Goal: Task Accomplishment & Management: Manage account settings

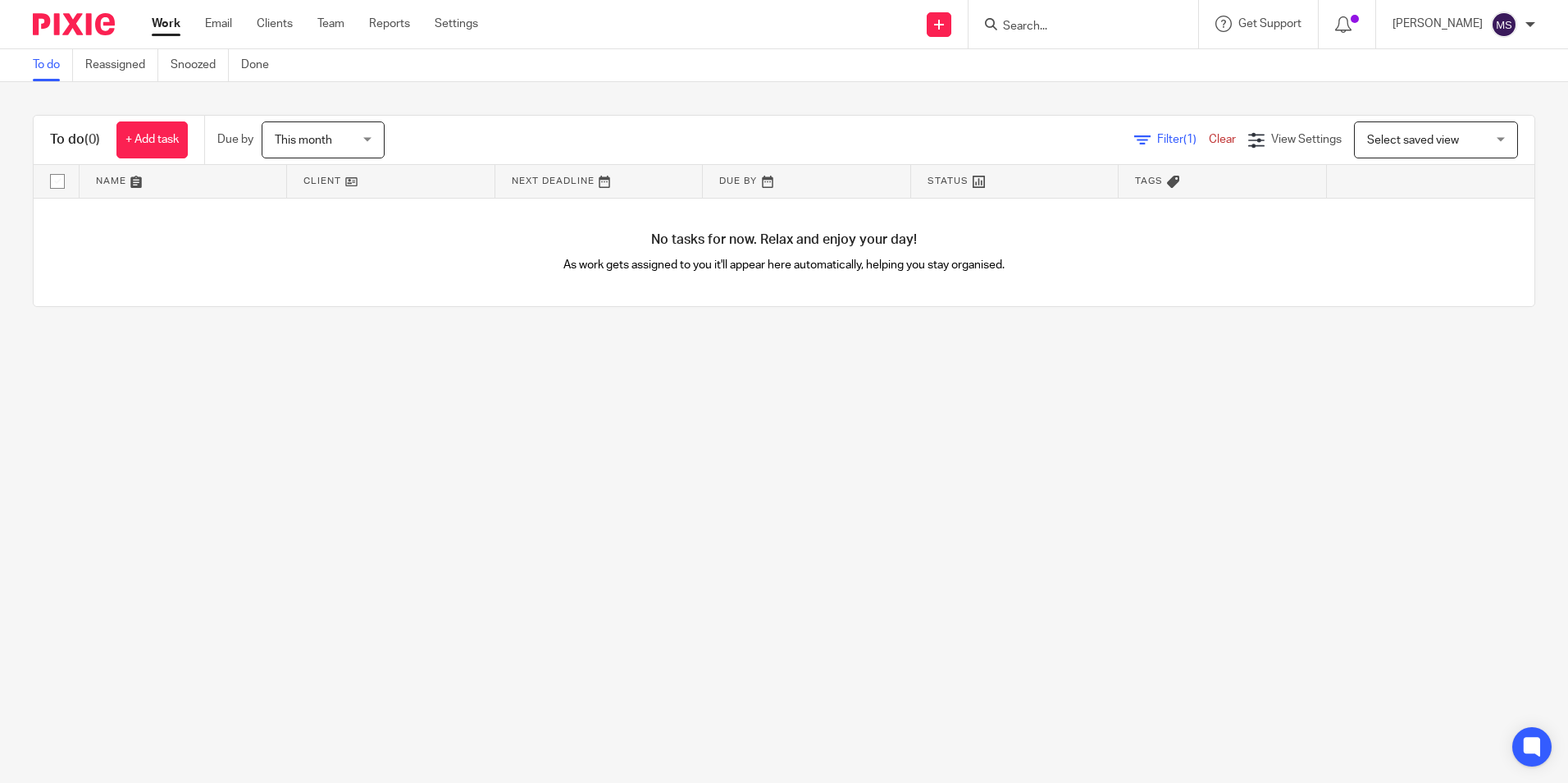
click at [1032, 29] on input "Search" at bounding box center [1075, 27] width 147 height 14
type input "campbell, jame"
click at [1088, 68] on link at bounding box center [1178, 63] width 359 height 24
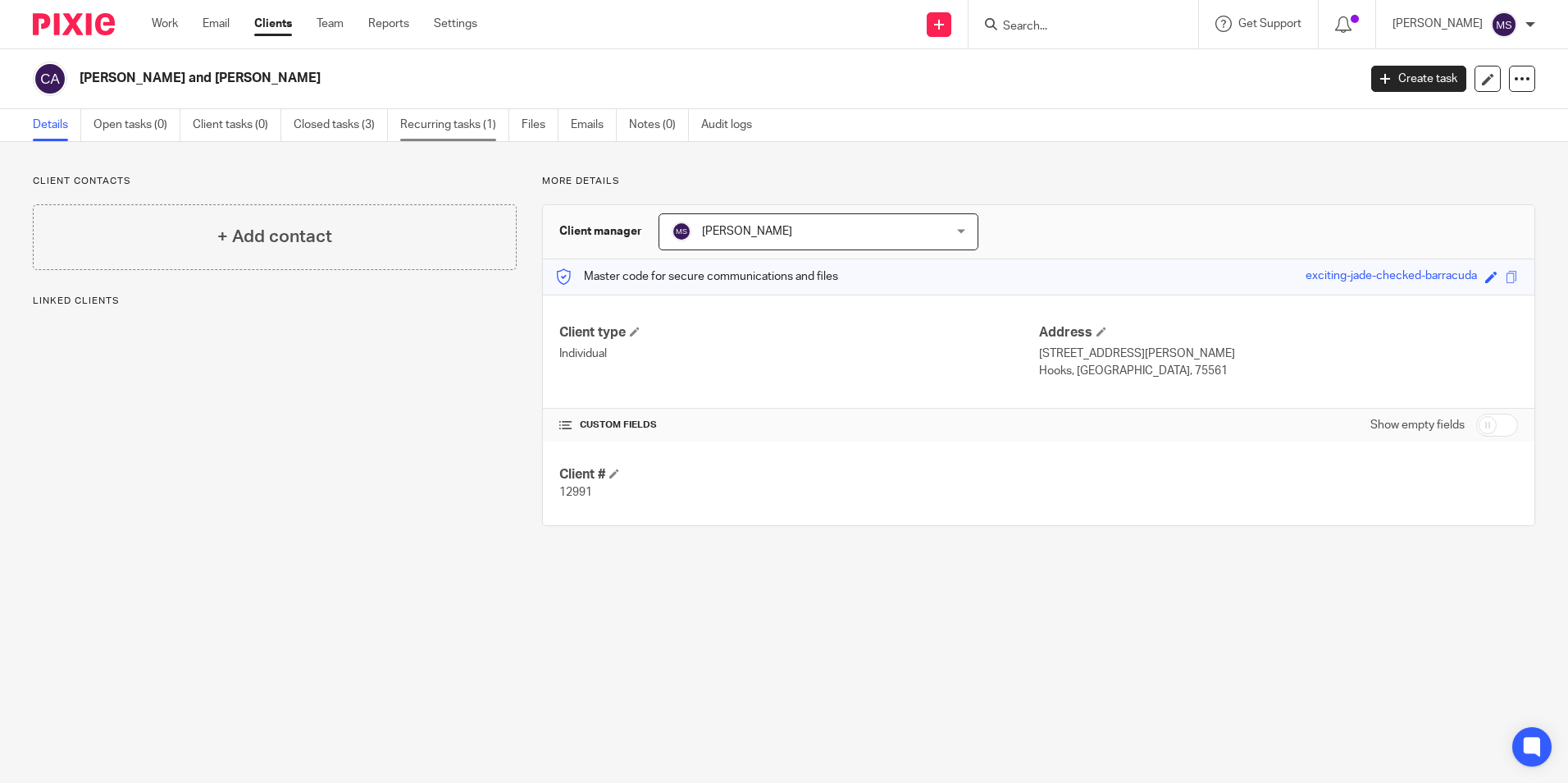
click at [471, 126] on link "Recurring tasks (1)" at bounding box center [455, 125] width 109 height 32
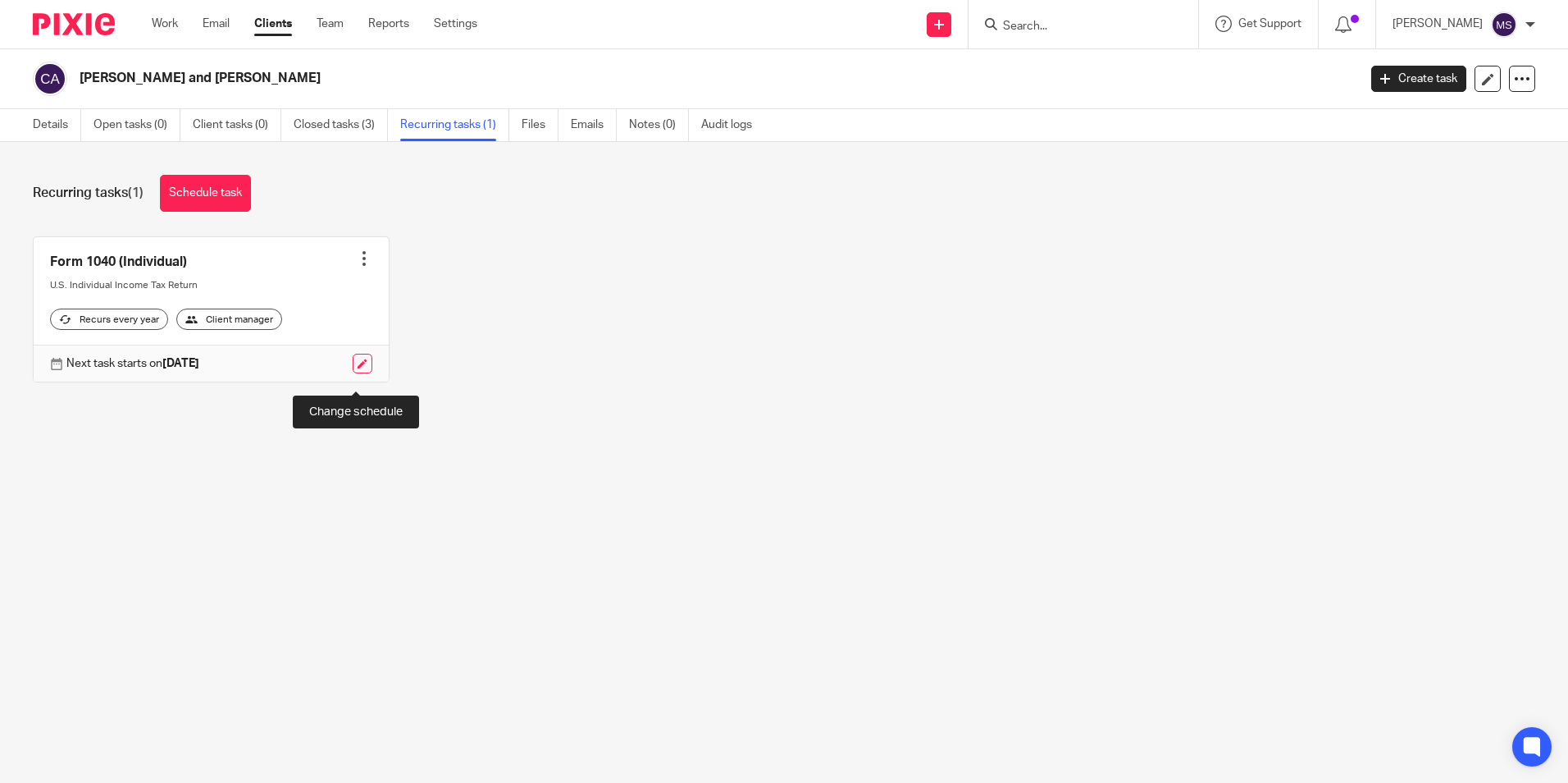
click at [352, 373] on link at bounding box center [362, 363] width 20 height 20
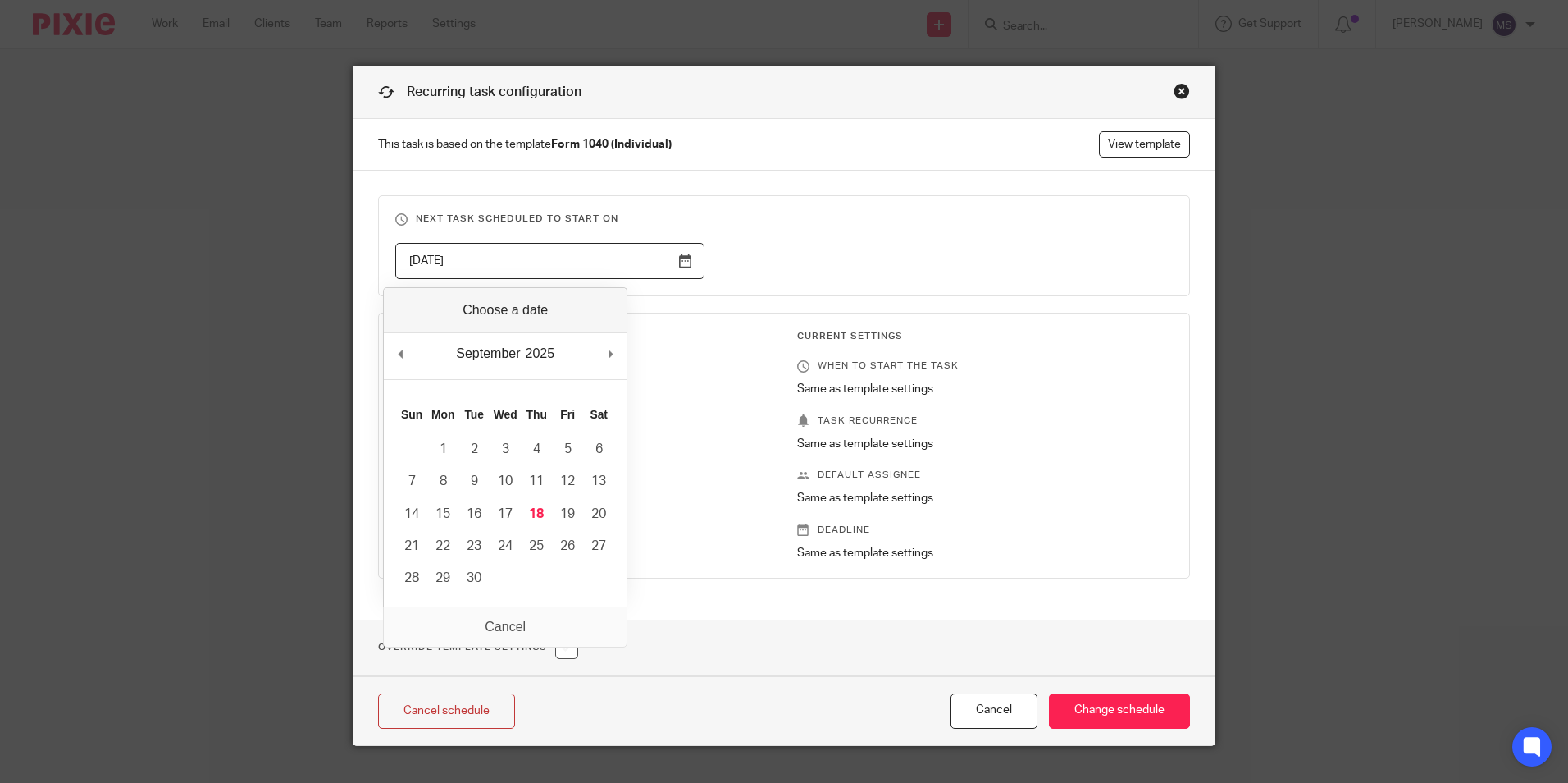
drag, startPoint x: 481, startPoint y: 262, endPoint x: 267, endPoint y: 260, distance: 214.0
click at [267, 260] on div "Recurring task configuration This task is based on the template Form 1040 (Indi…" at bounding box center [784, 392] width 1568 height 783
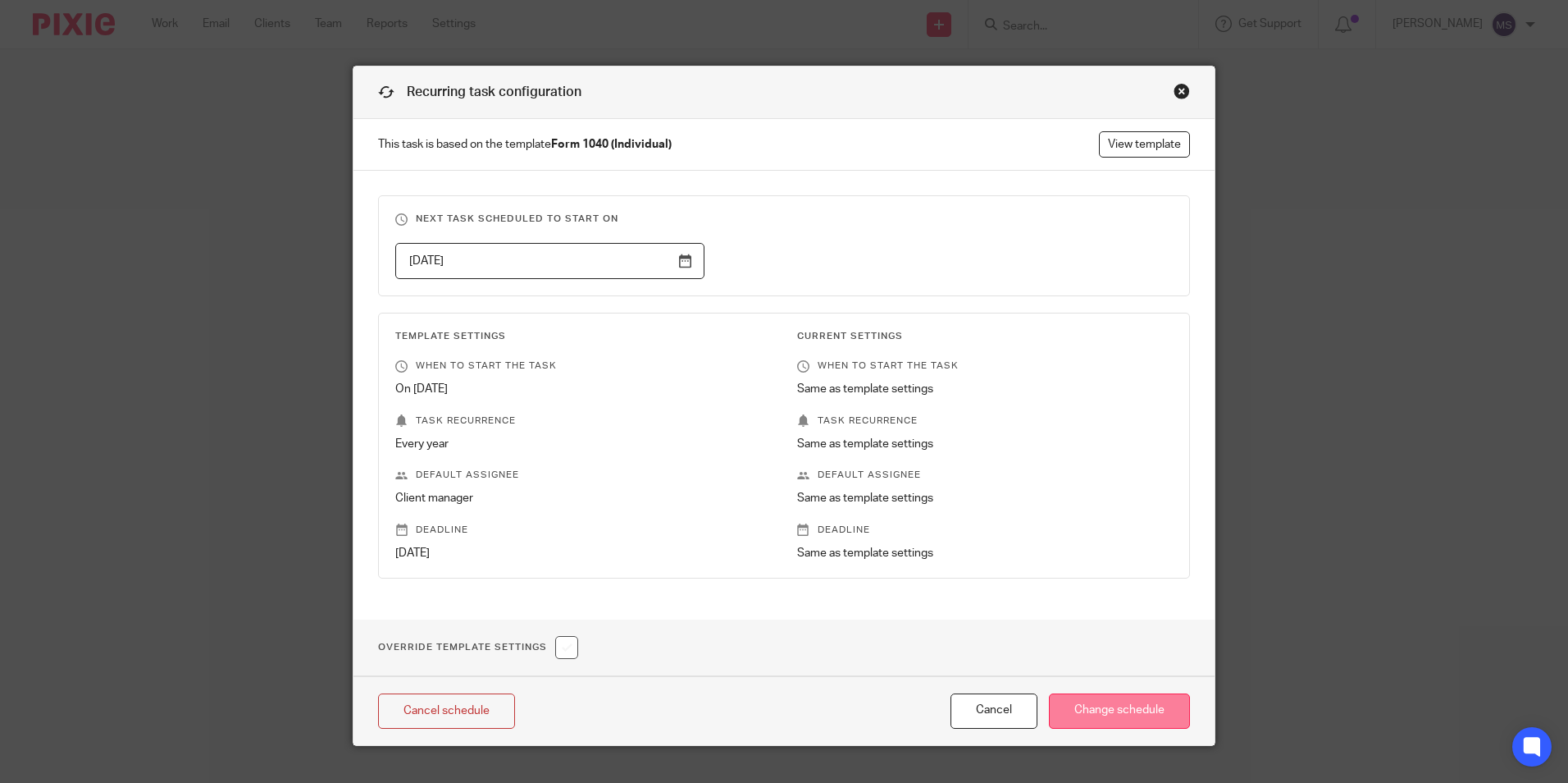
type input "2026-10-17"
click at [1119, 703] on input "Change schedule" at bounding box center [1120, 711] width 141 height 35
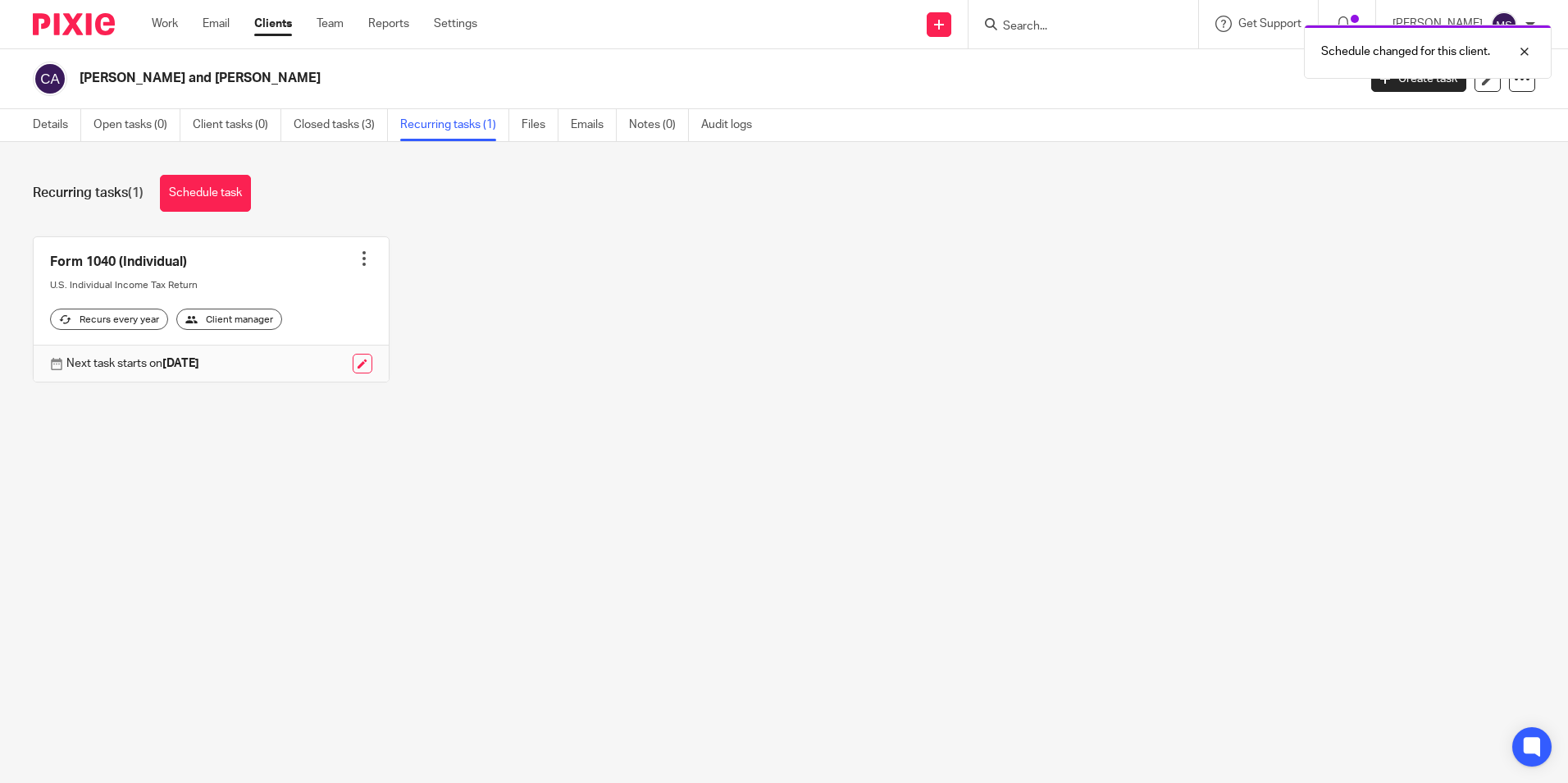
click at [359, 266] on div at bounding box center [364, 259] width 16 height 16
click at [290, 294] on link "Create task" at bounding box center [296, 295] width 131 height 24
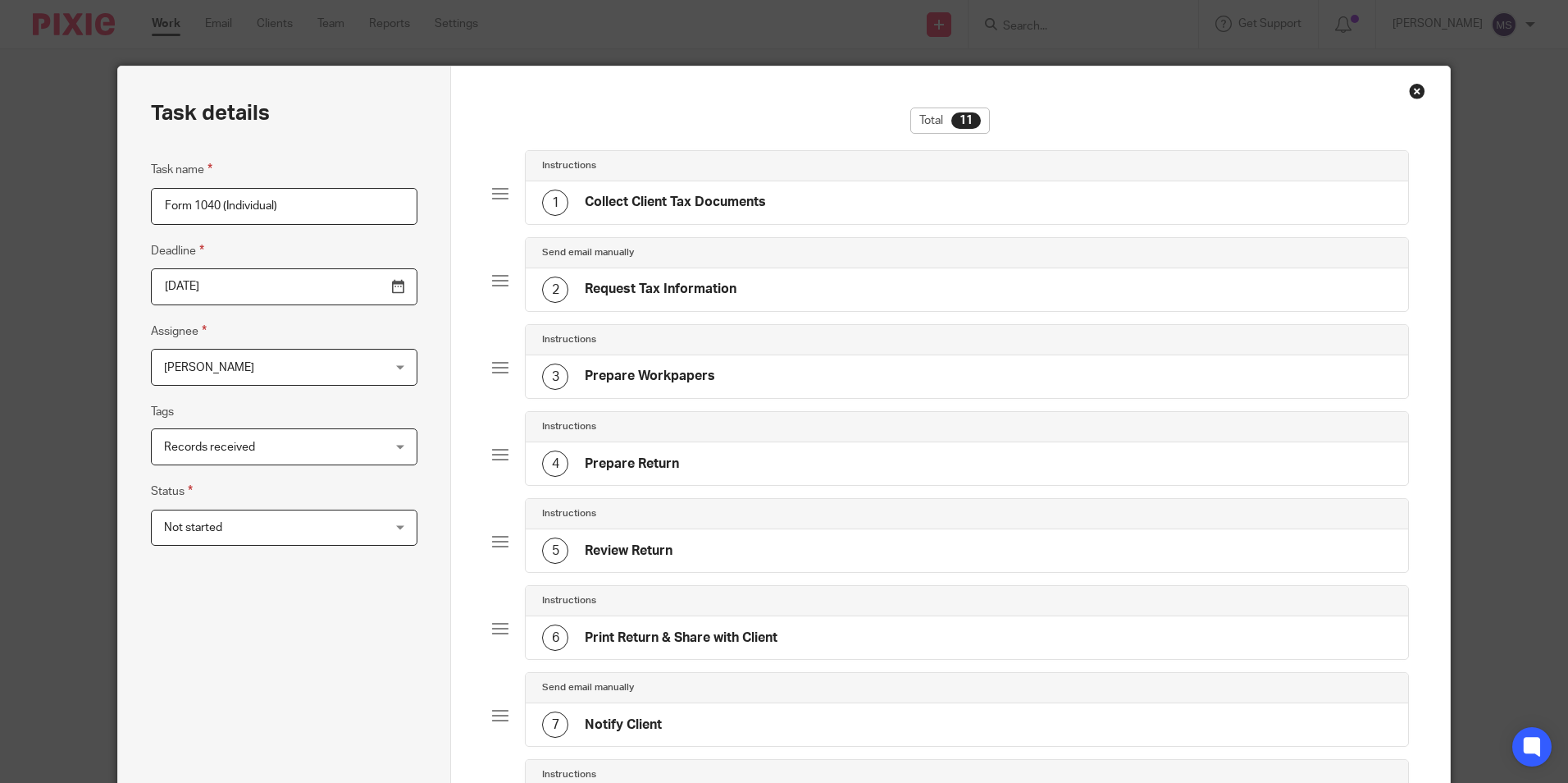
click at [227, 294] on input "2026-04-15" at bounding box center [284, 287] width 267 height 37
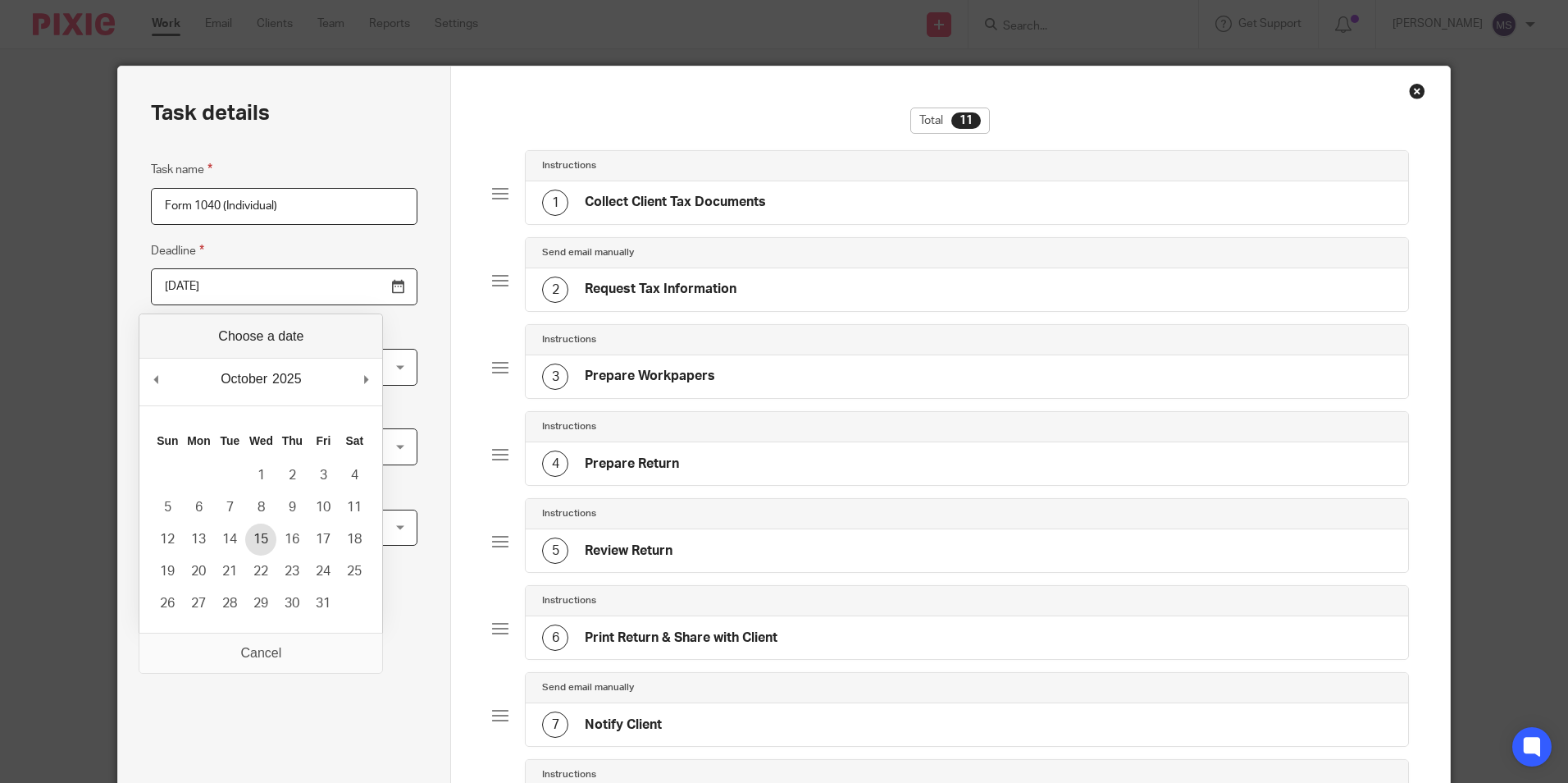
type input "2025-10-15"
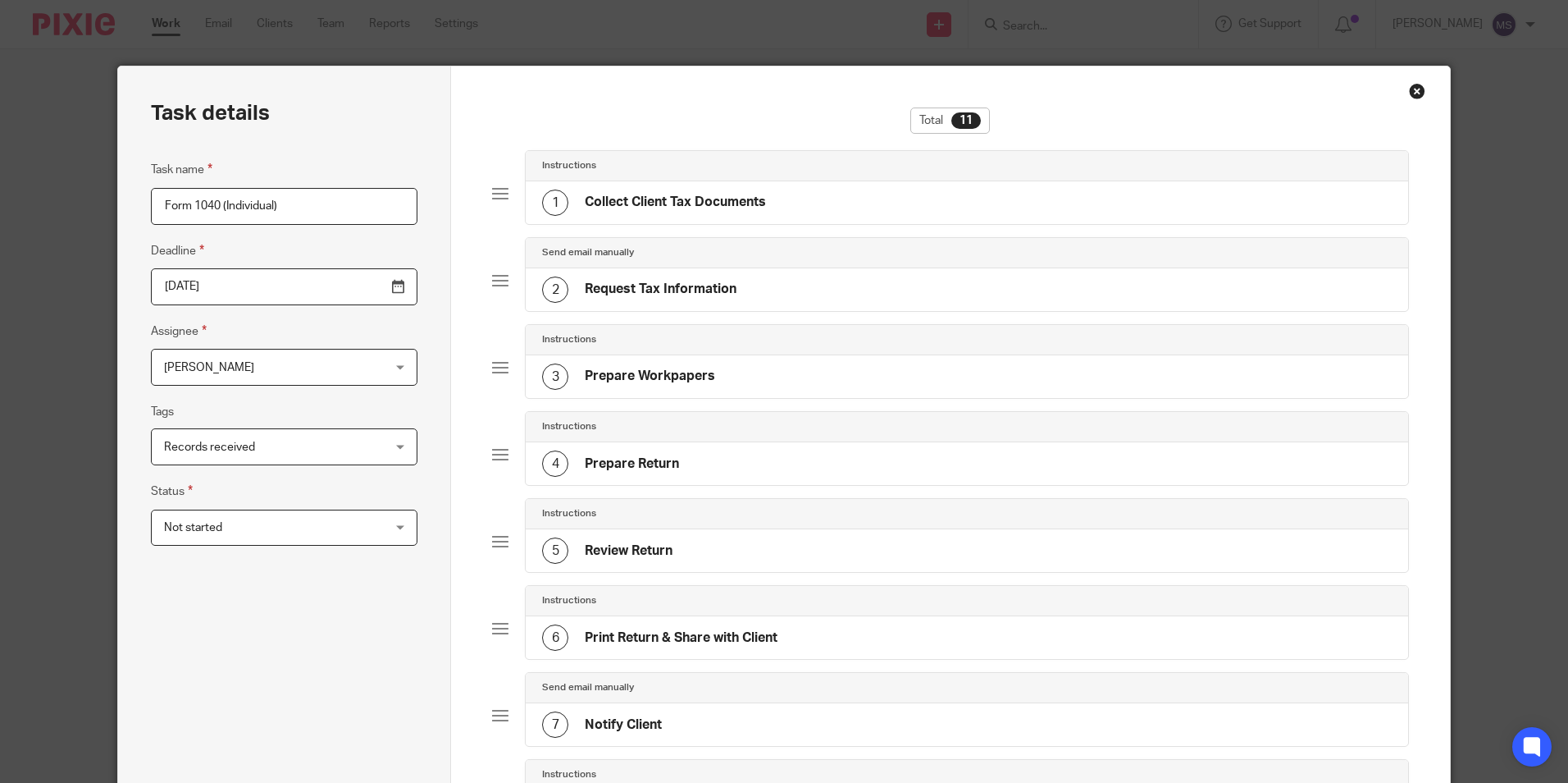
click at [258, 367] on span "[PERSON_NAME]" at bounding box center [265, 367] width 202 height 34
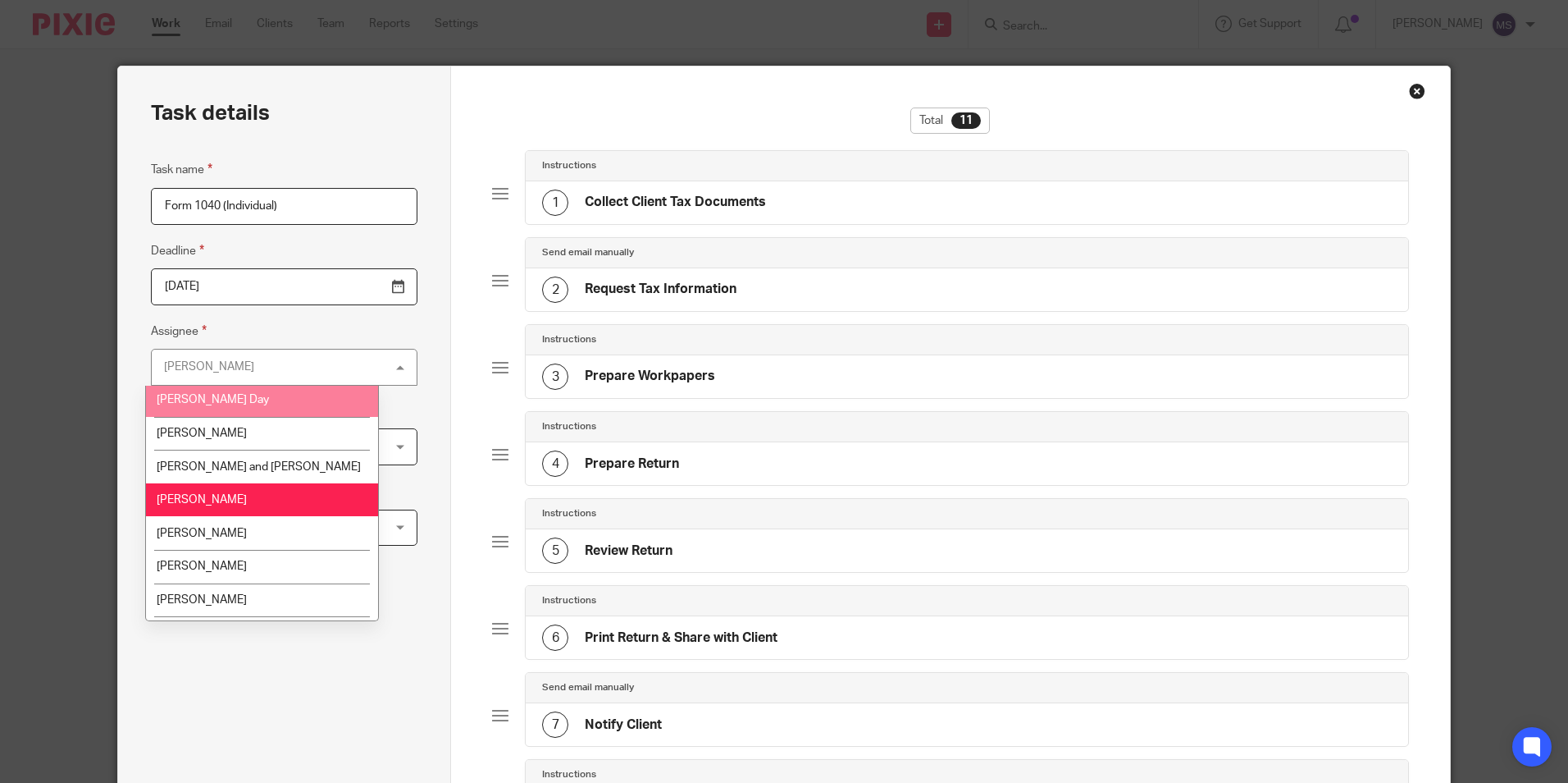
scroll to position [165, 0]
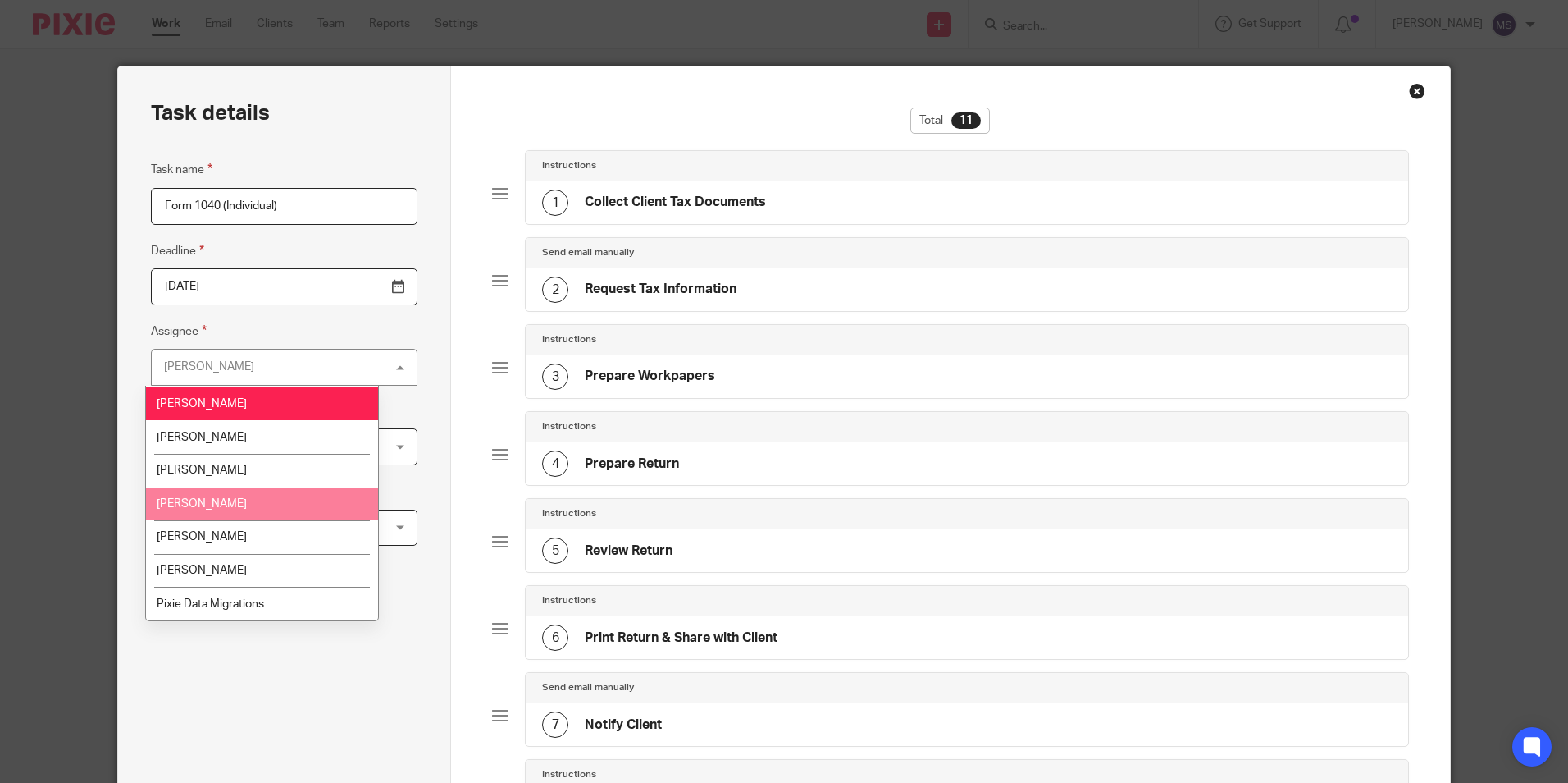
click at [231, 499] on li "[PERSON_NAME]" at bounding box center [262, 504] width 232 height 33
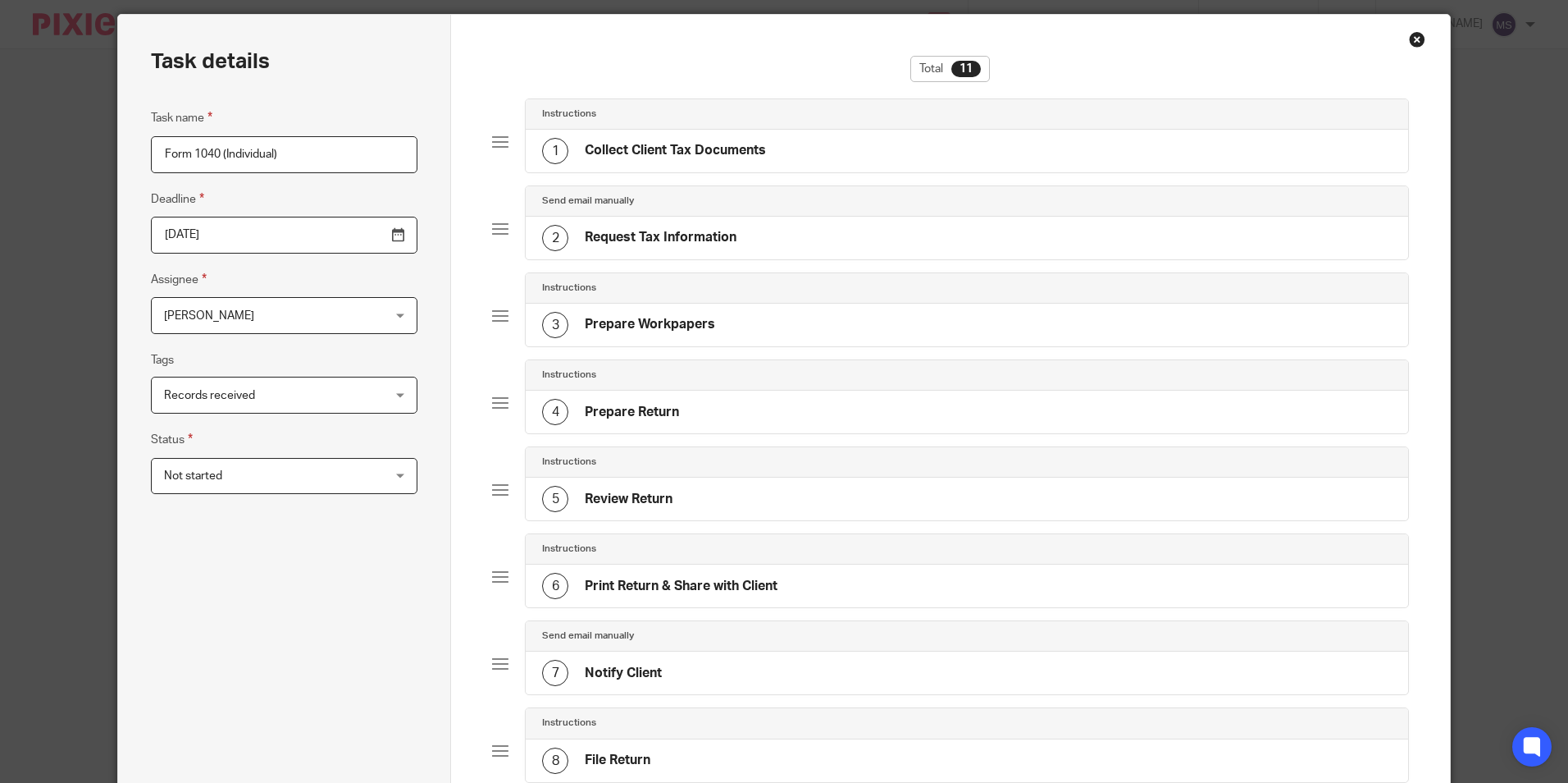
scroll to position [561, 0]
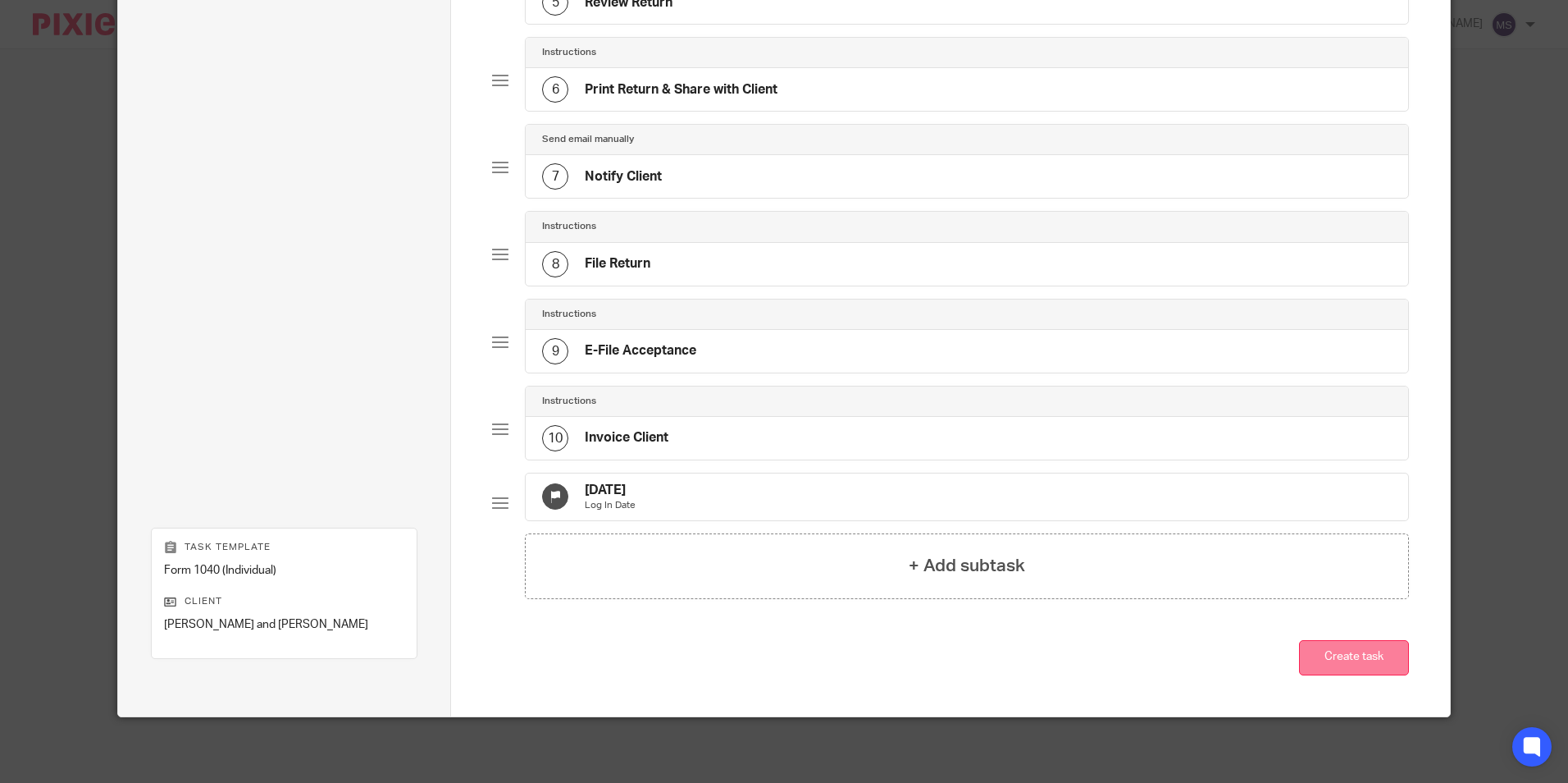
click at [1359, 655] on button "Create task" at bounding box center [1355, 657] width 110 height 35
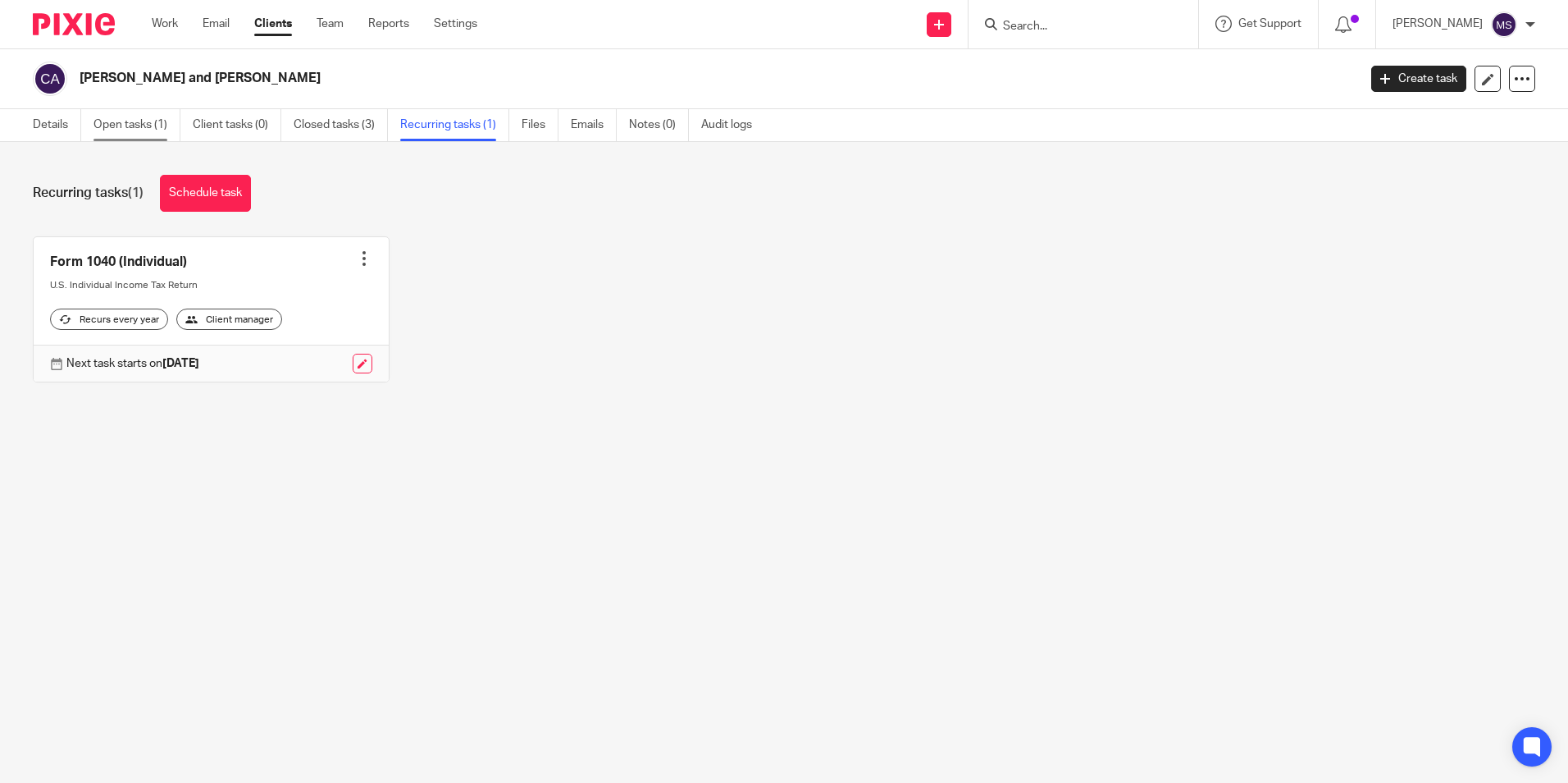
click at [132, 125] on link "Open tasks (1)" at bounding box center [136, 125] width 87 height 32
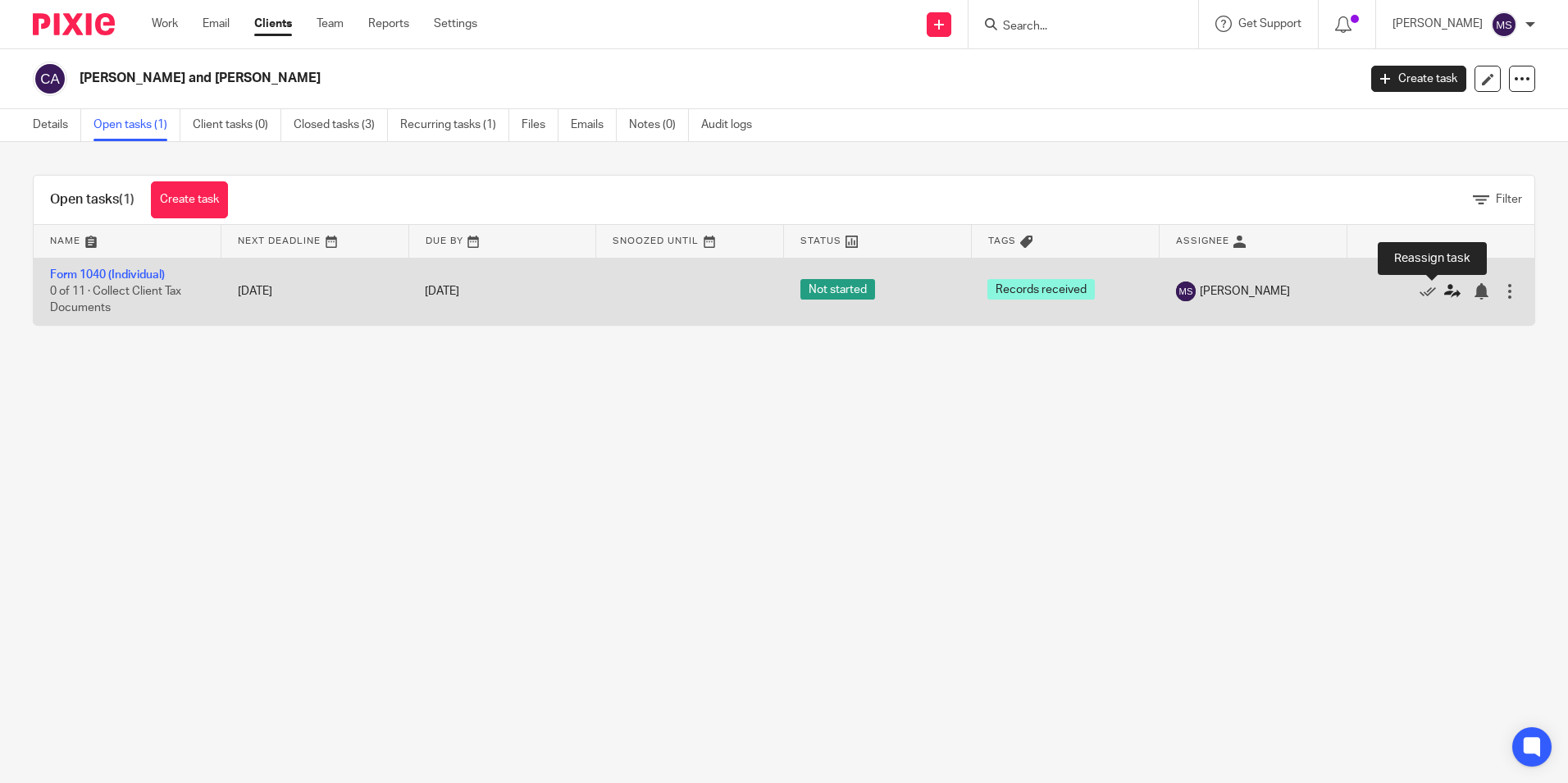
click at [1444, 291] on icon at bounding box center [1452, 291] width 16 height 16
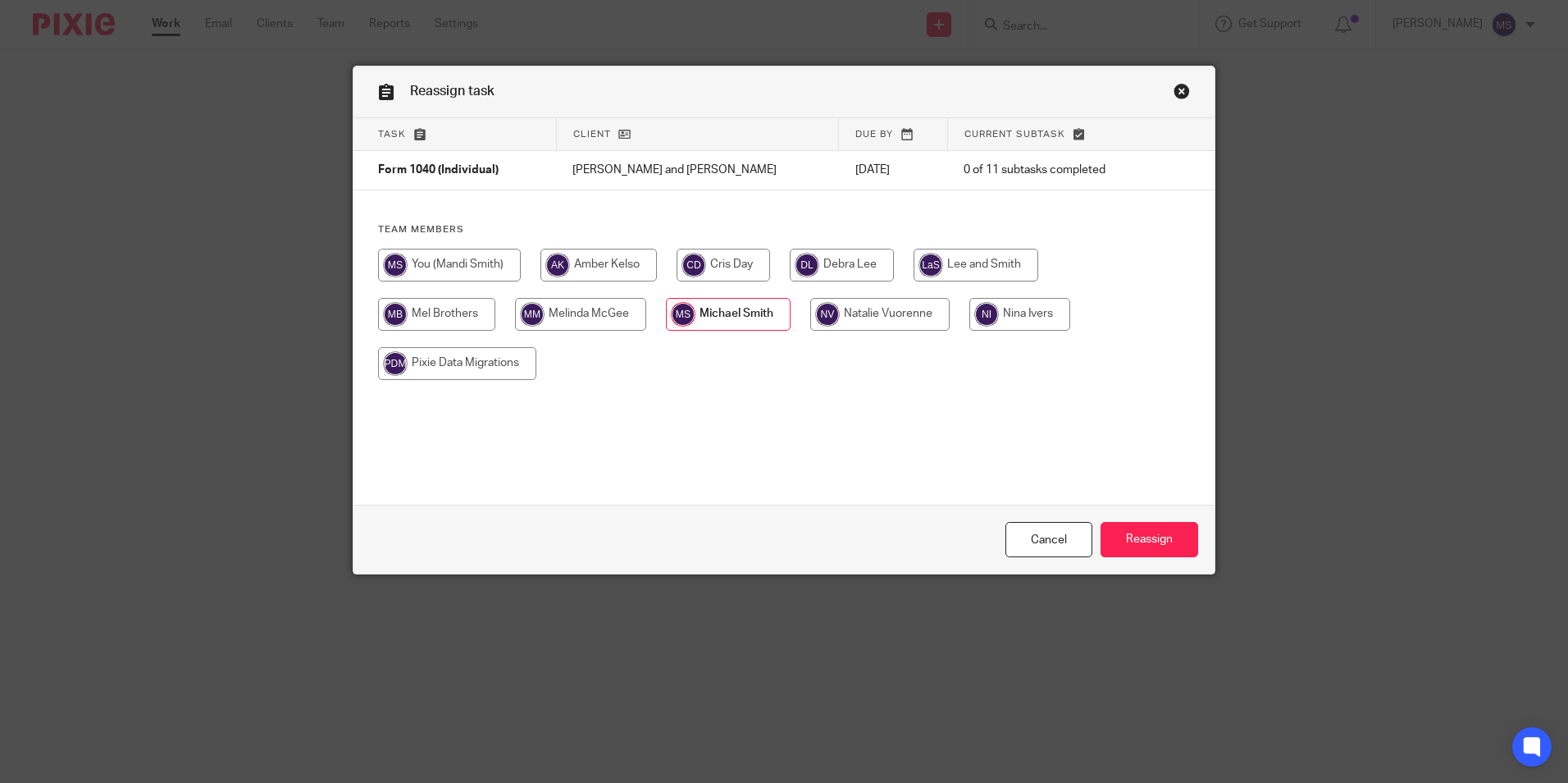
click at [577, 256] on input "radio" at bounding box center [598, 265] width 117 height 33
radio input "true"
click at [1133, 538] on input "Reassign" at bounding box center [1150, 539] width 98 height 35
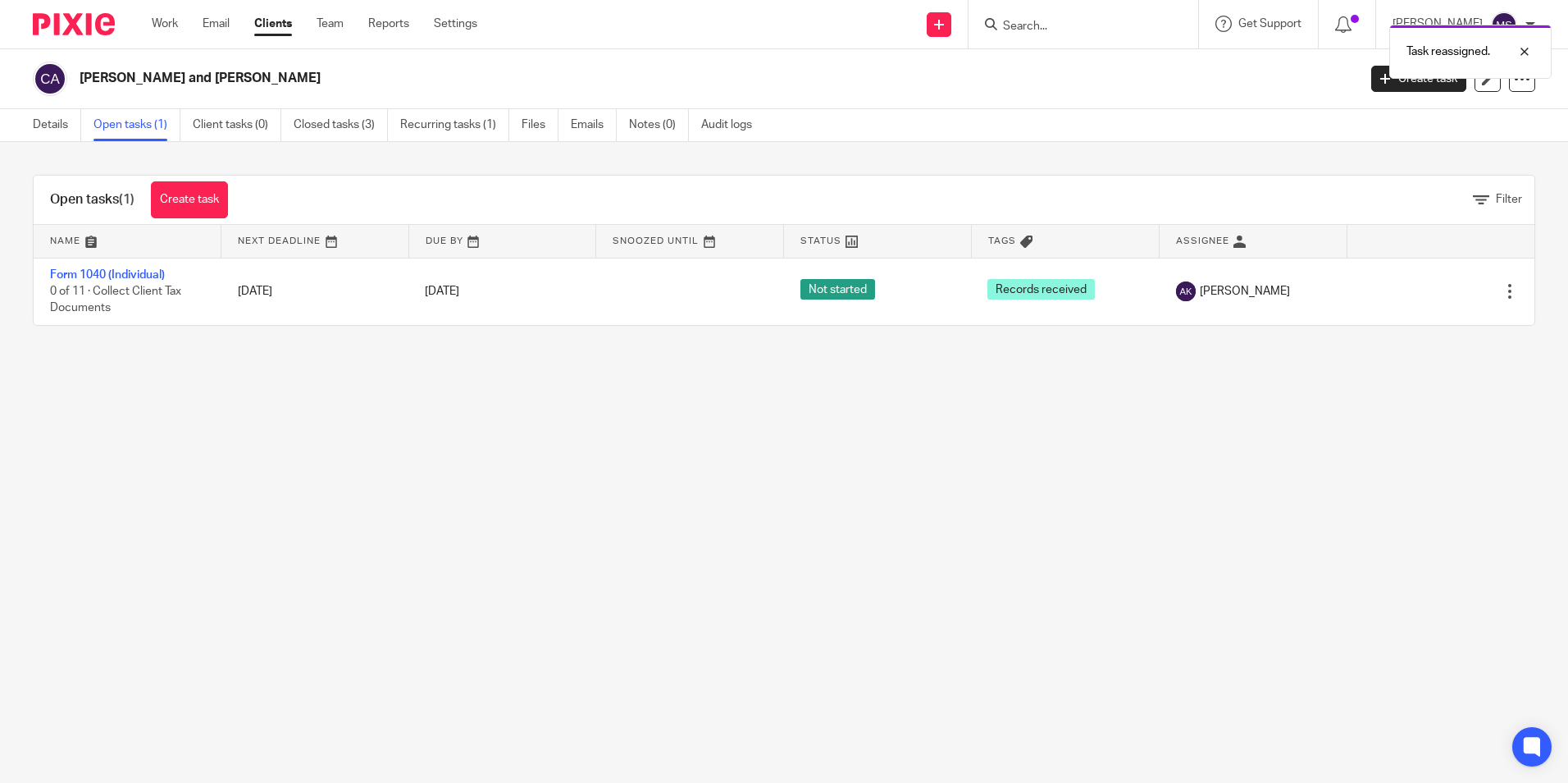
click at [1044, 27] on div "Task reassigned." at bounding box center [1169, 47] width 768 height 62
click at [1029, 21] on div "Task reassigned." at bounding box center [1169, 47] width 768 height 62
click at [1031, 23] on div "Task reassigned." at bounding box center [1169, 47] width 768 height 62
click at [1031, 27] on input "Search" at bounding box center [1075, 27] width 147 height 14
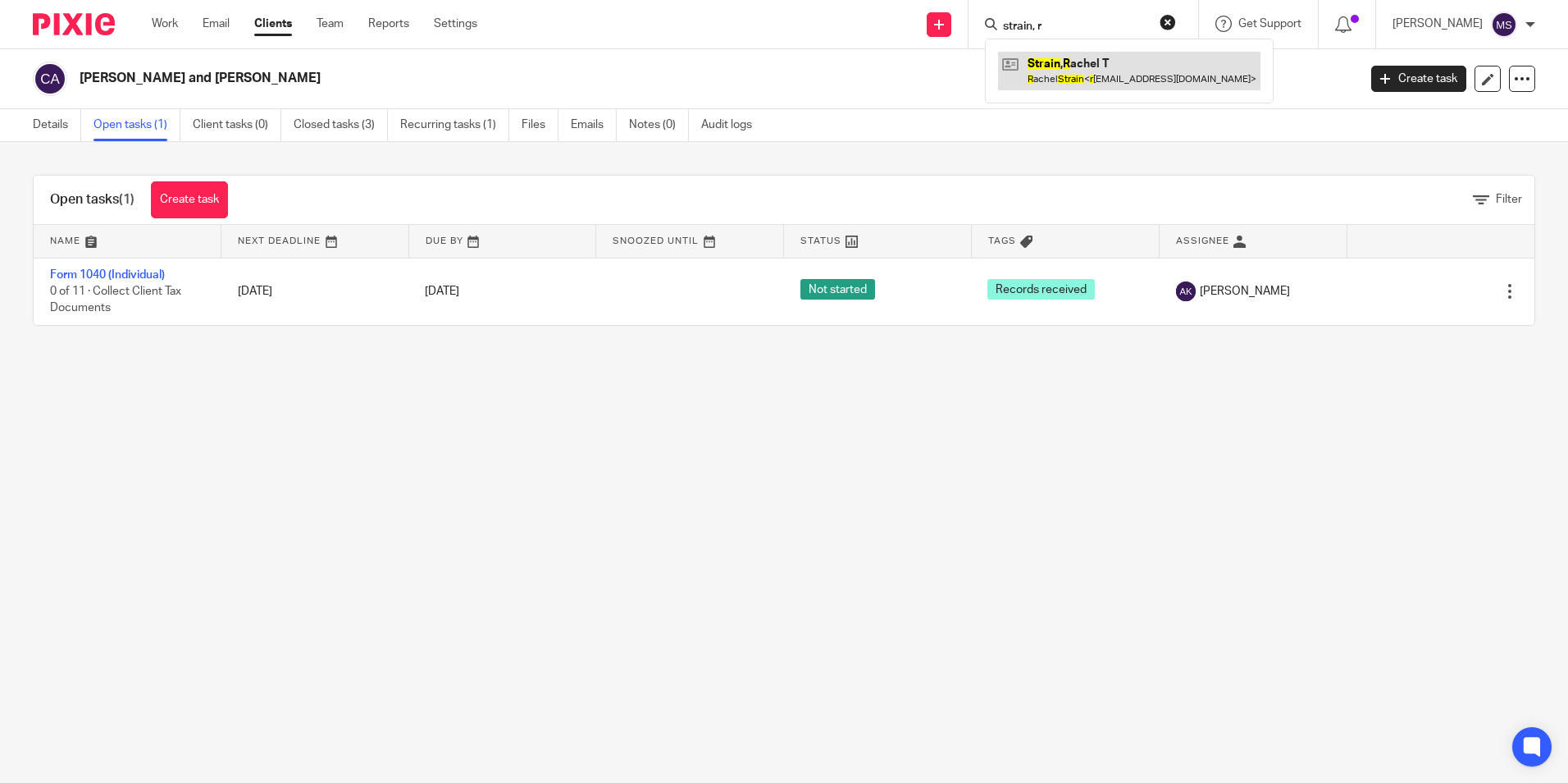
type input "strain, r"
click at [1085, 61] on link at bounding box center [1130, 71] width 262 height 38
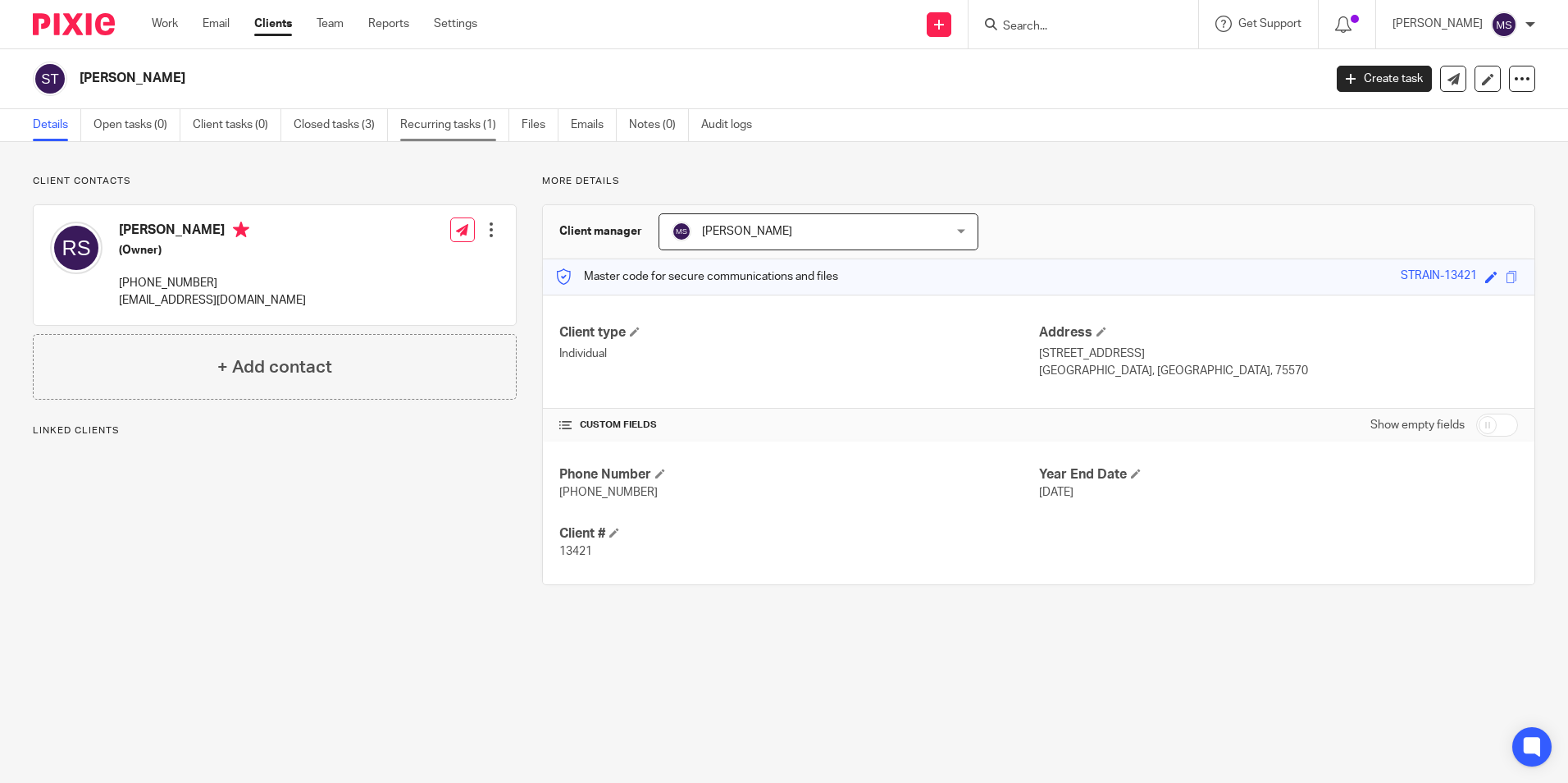
click at [438, 120] on link "Recurring tasks (1)" at bounding box center [455, 125] width 109 height 32
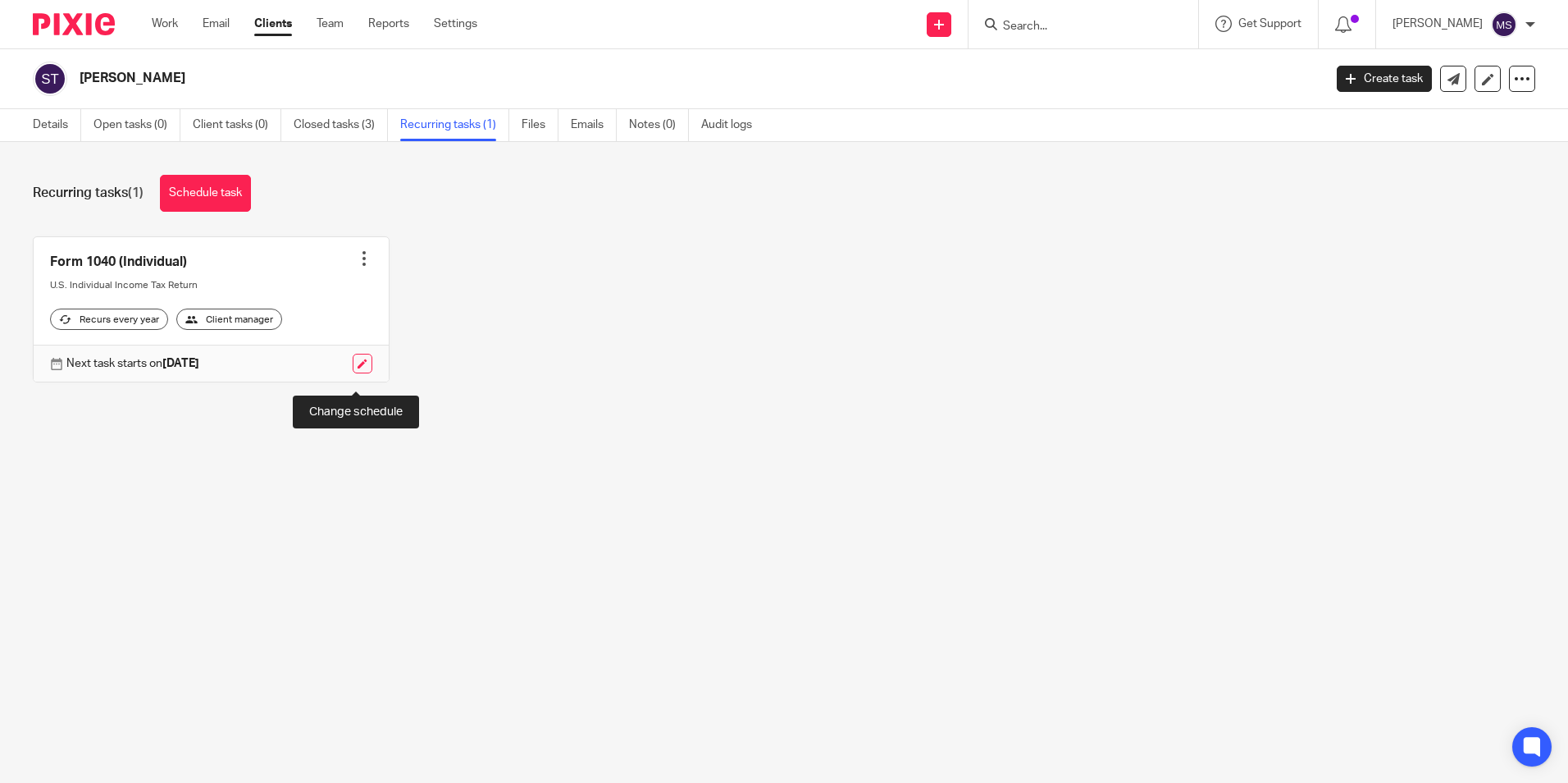
click at [357, 373] on link at bounding box center [362, 363] width 20 height 20
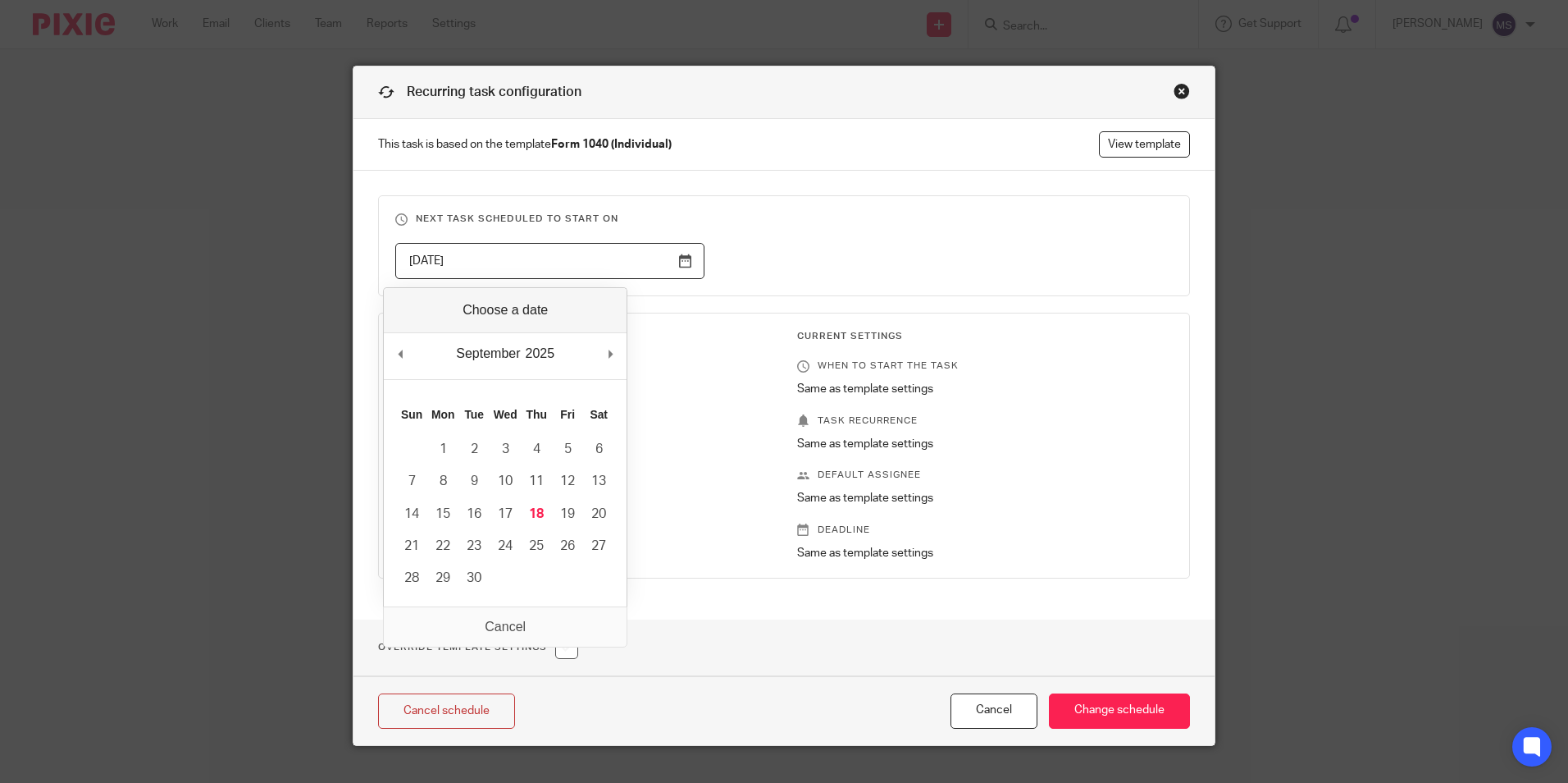
drag, startPoint x: 480, startPoint y: 259, endPoint x: 155, endPoint y: 243, distance: 325.4
click at [155, 243] on div "Recurring task configuration This task is based on the template Form 1040 (Indi…" at bounding box center [784, 392] width 1568 height 783
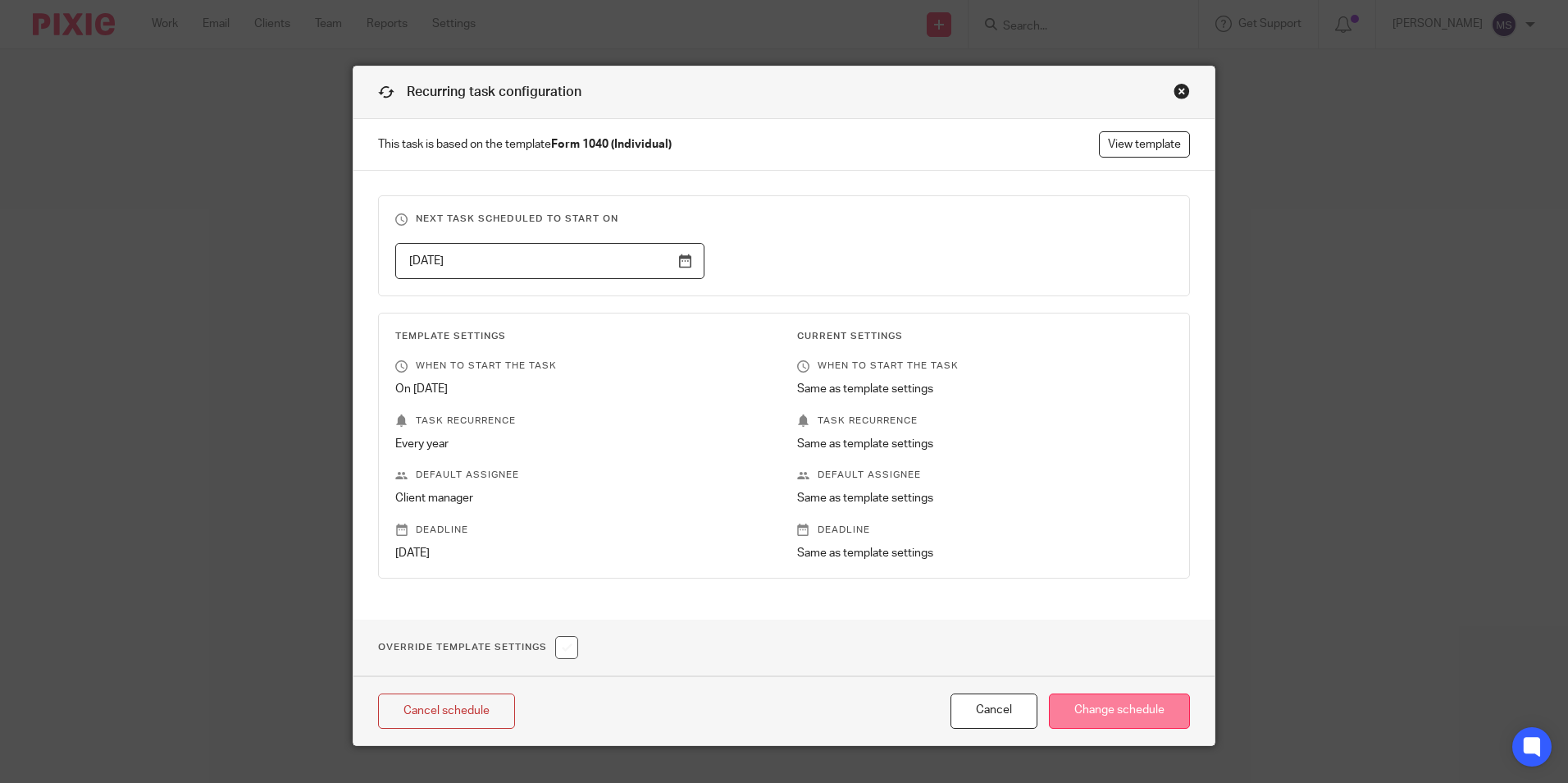
type input "2026-10-17"
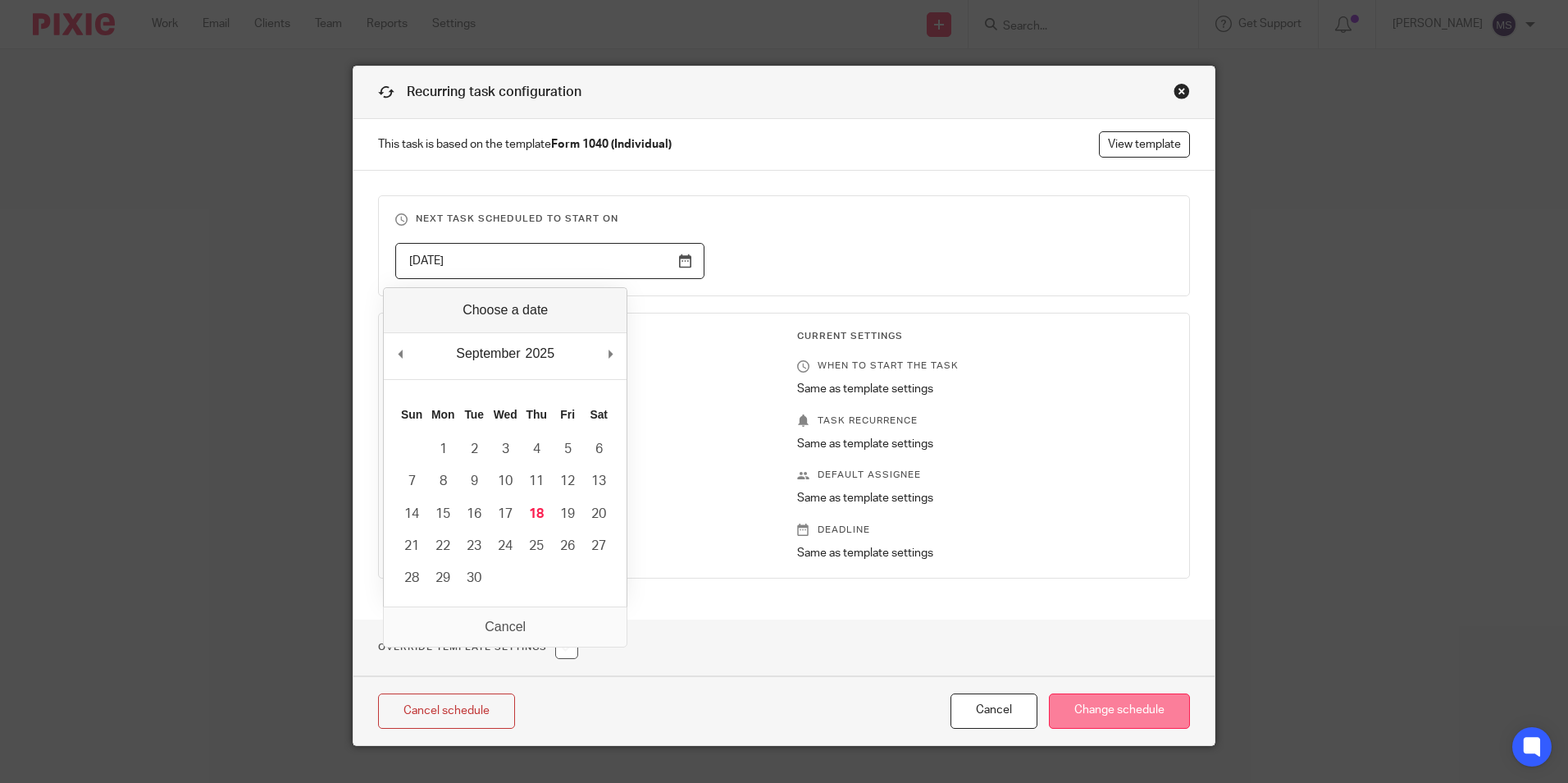
click at [1069, 696] on input "Change schedule" at bounding box center [1120, 711] width 141 height 35
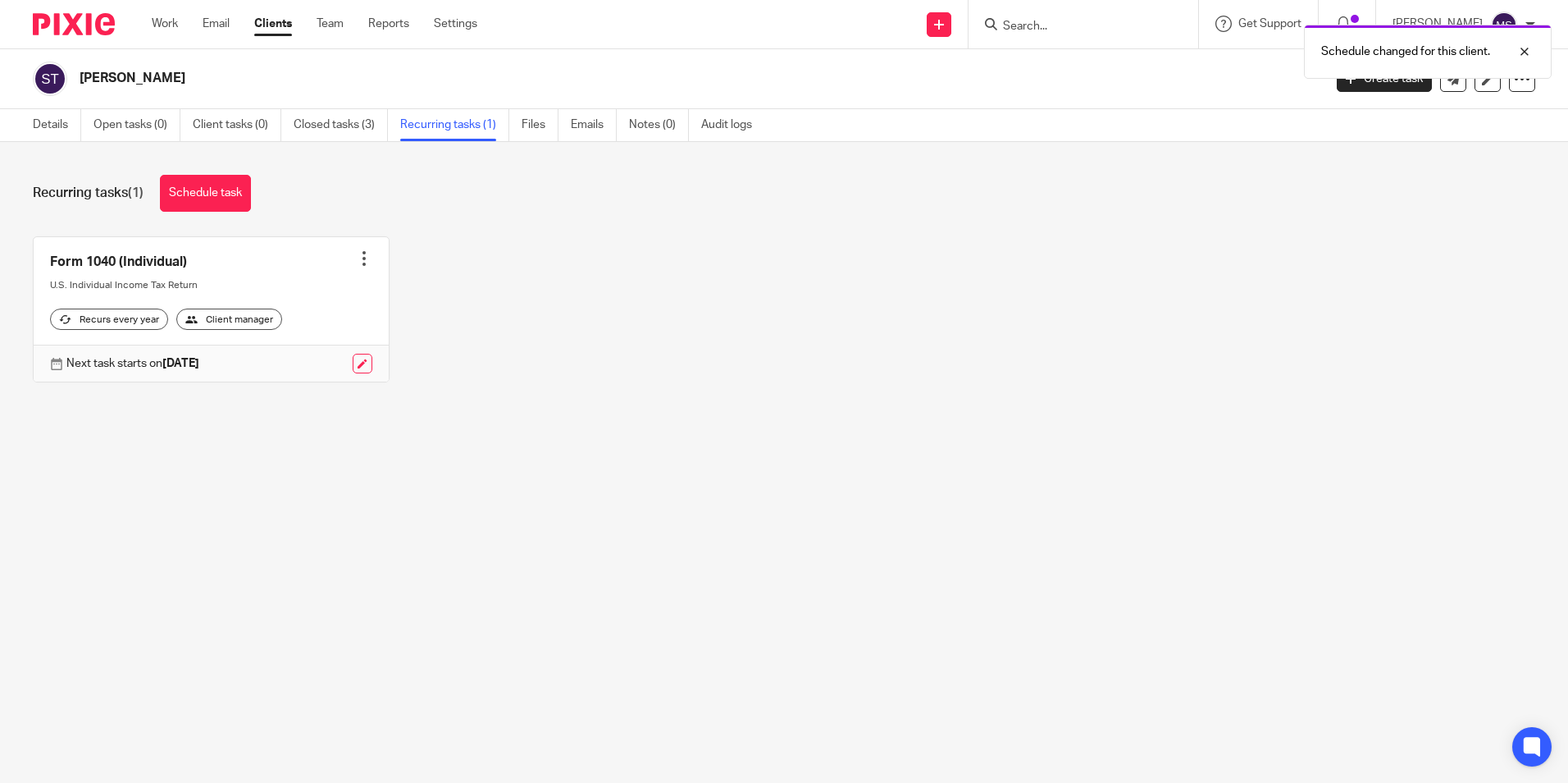
click at [358, 259] on div at bounding box center [364, 259] width 16 height 16
click at [294, 293] on link "Create task" at bounding box center [296, 295] width 131 height 24
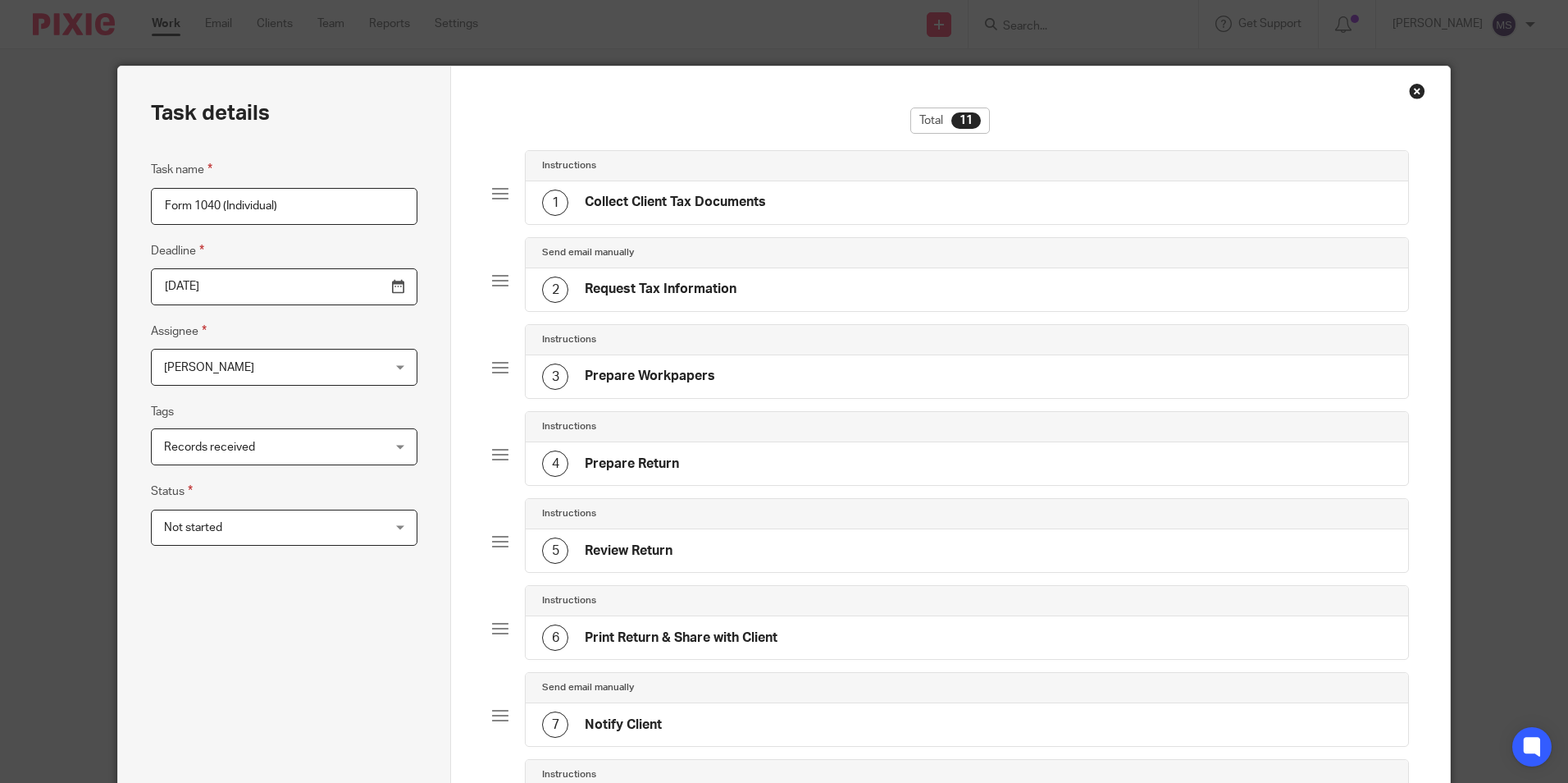
click at [255, 291] on input "[DATE]" at bounding box center [284, 287] width 267 height 37
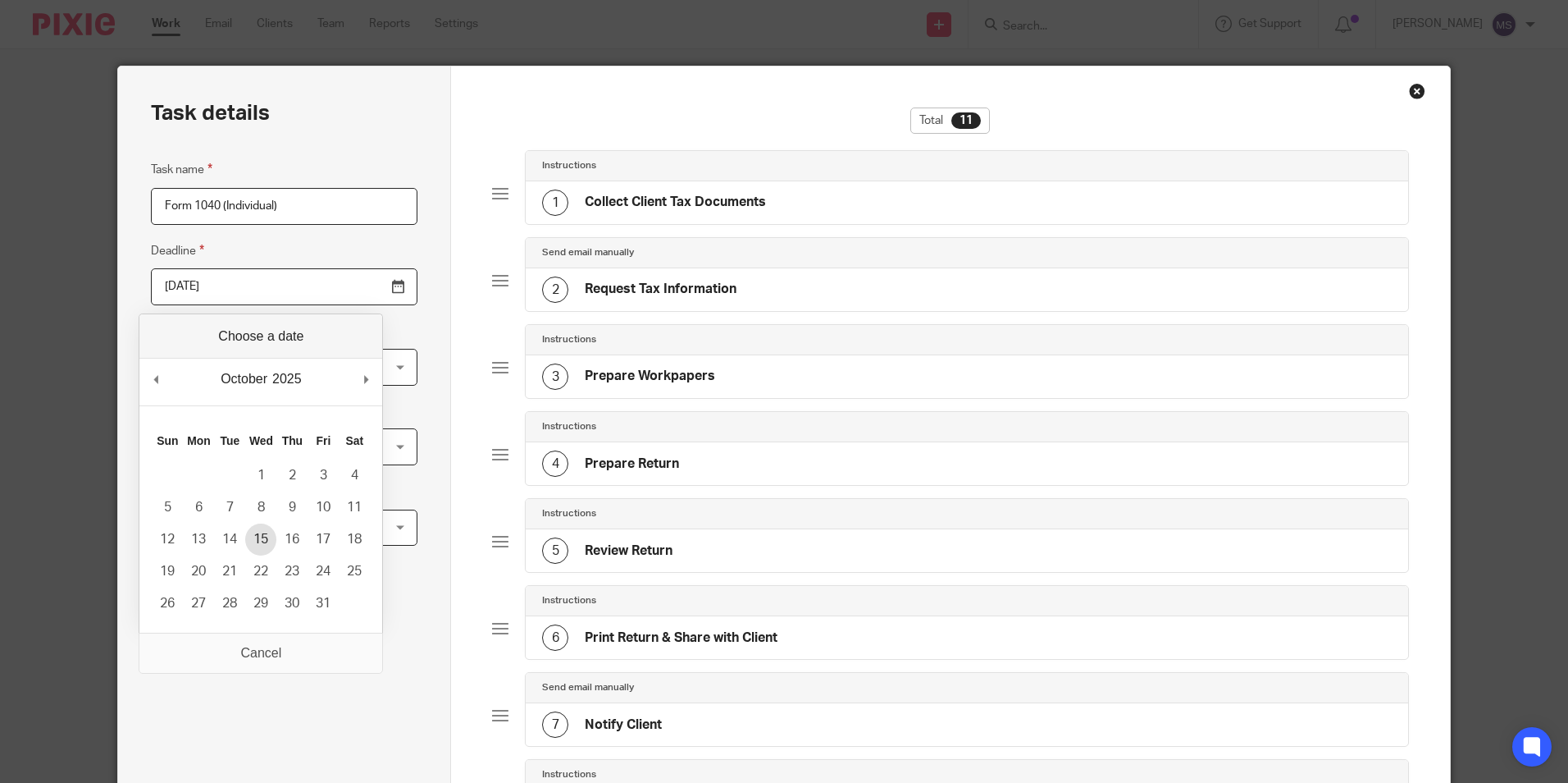
type input "2025-10-15"
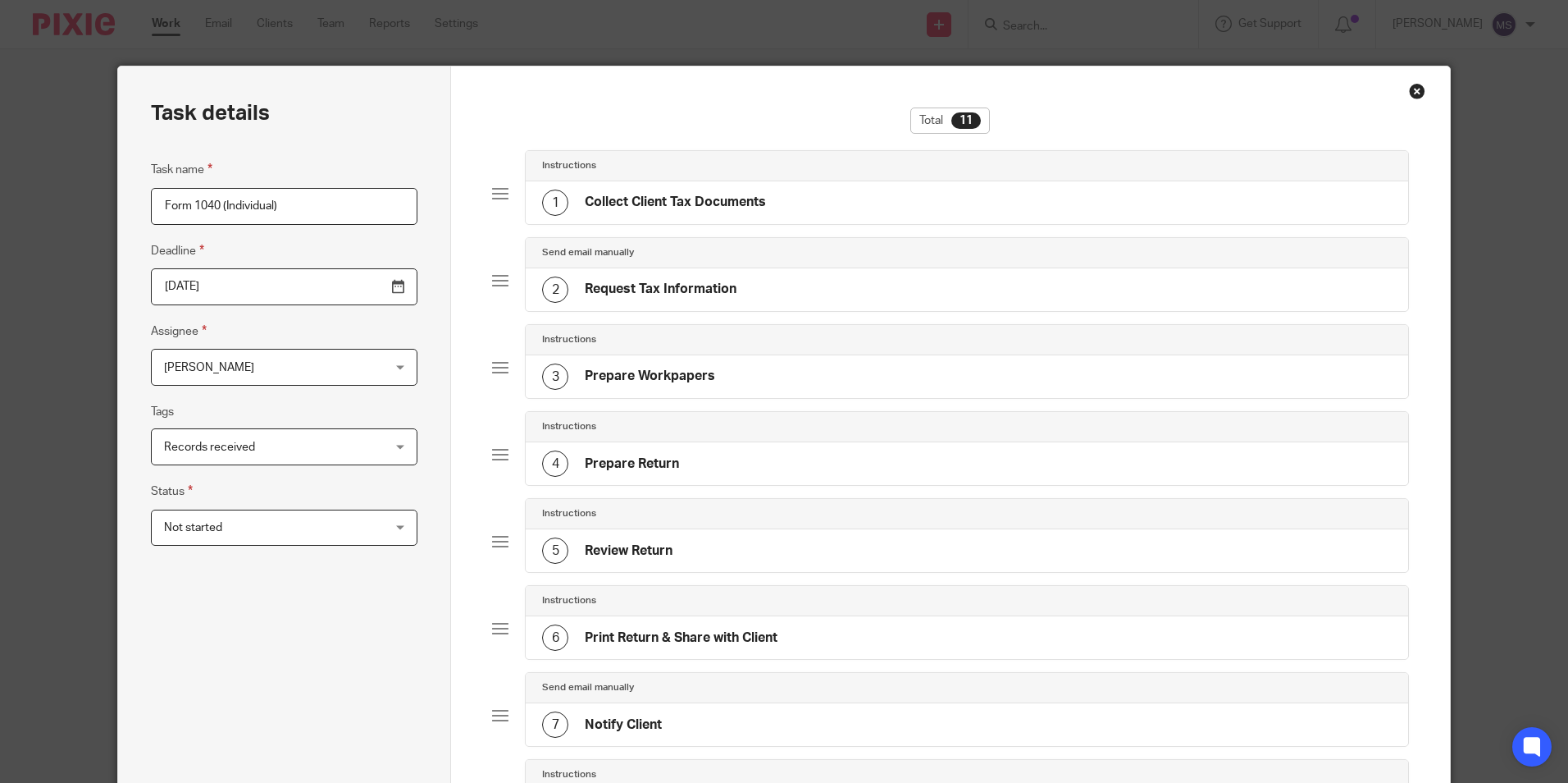
click at [247, 373] on span "[PERSON_NAME]" at bounding box center [265, 367] width 202 height 34
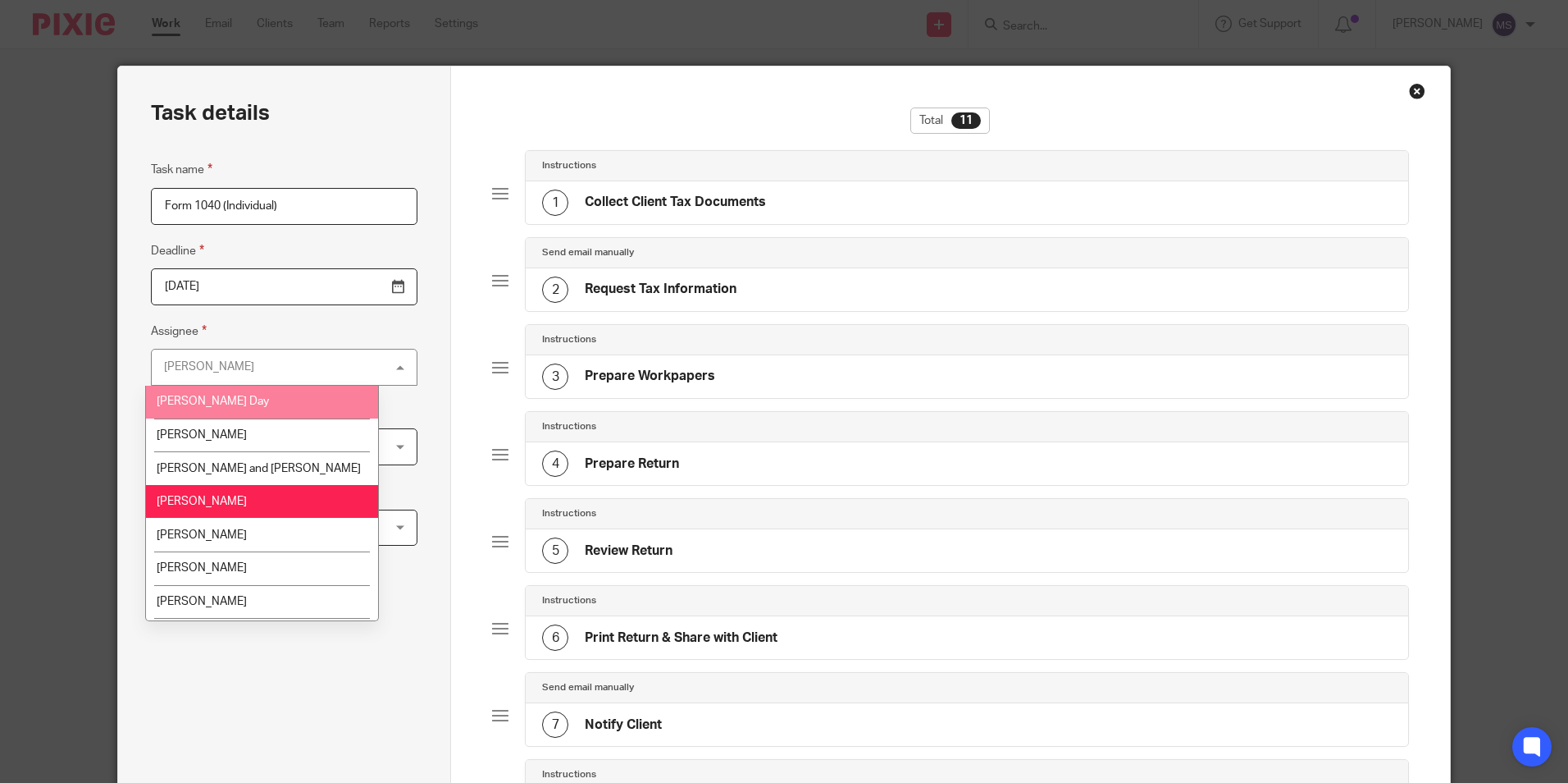
scroll to position [165, 0]
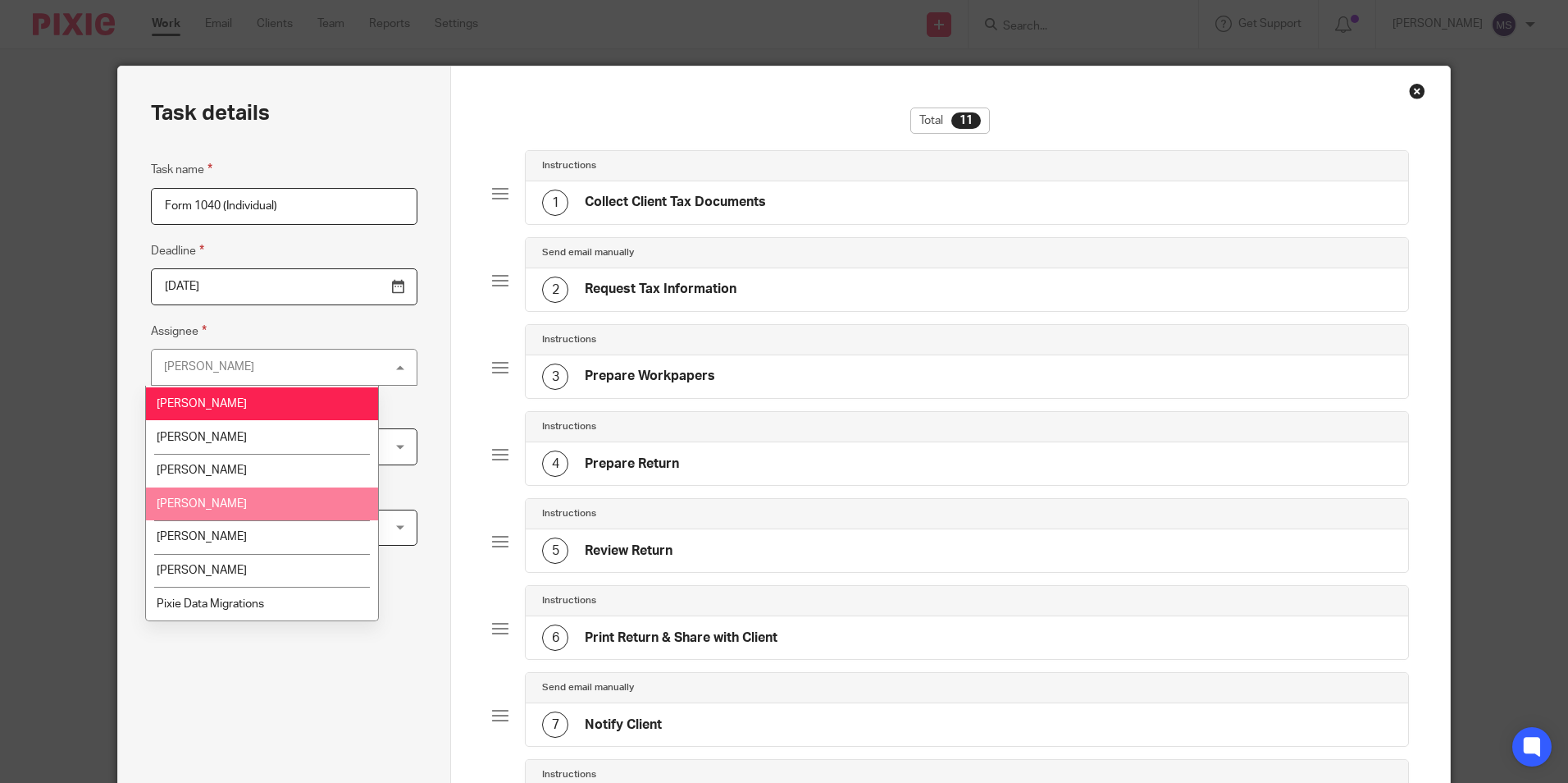
click at [239, 497] on li "[PERSON_NAME]" at bounding box center [262, 504] width 232 height 33
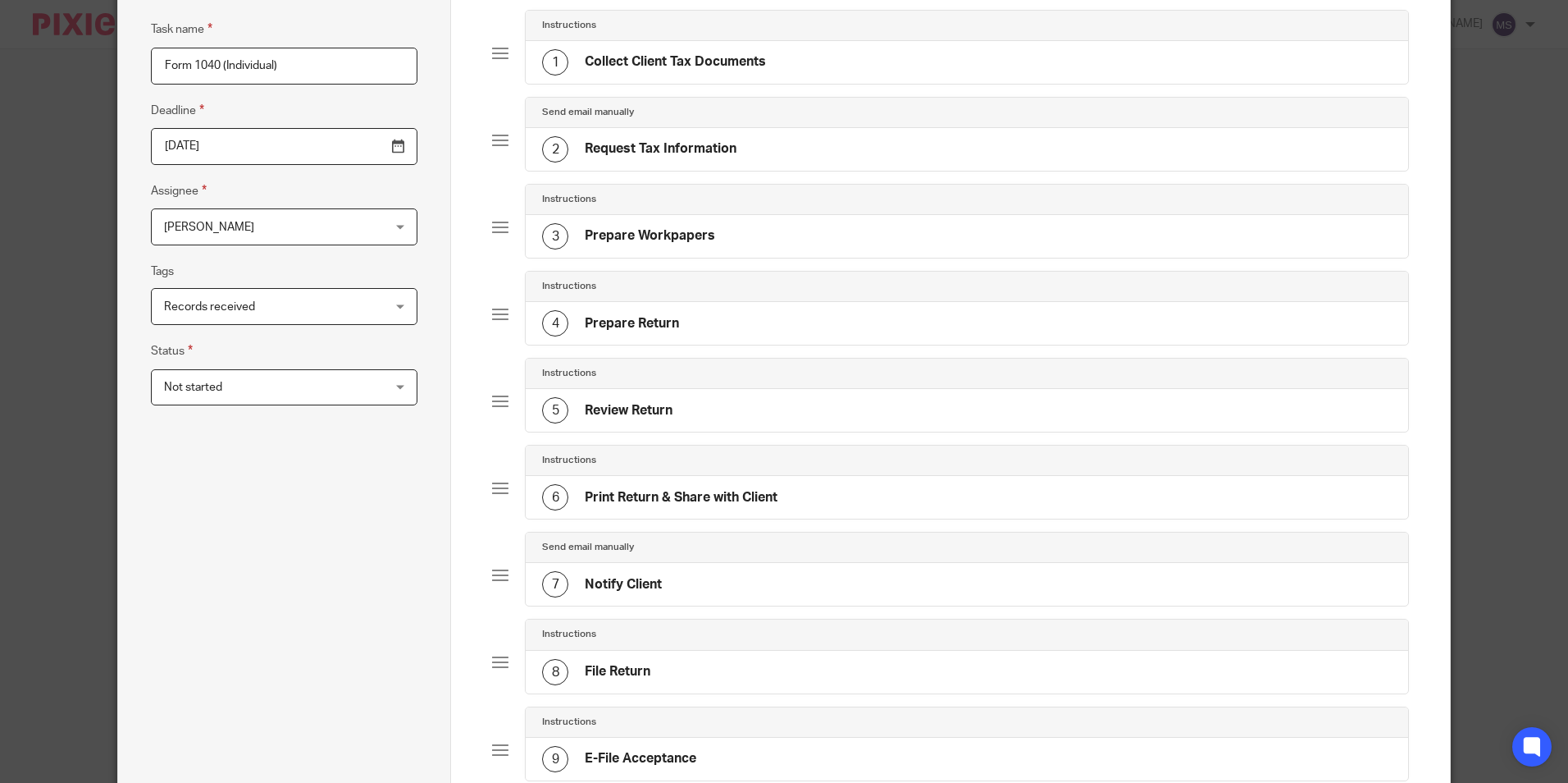
scroll to position [561, 0]
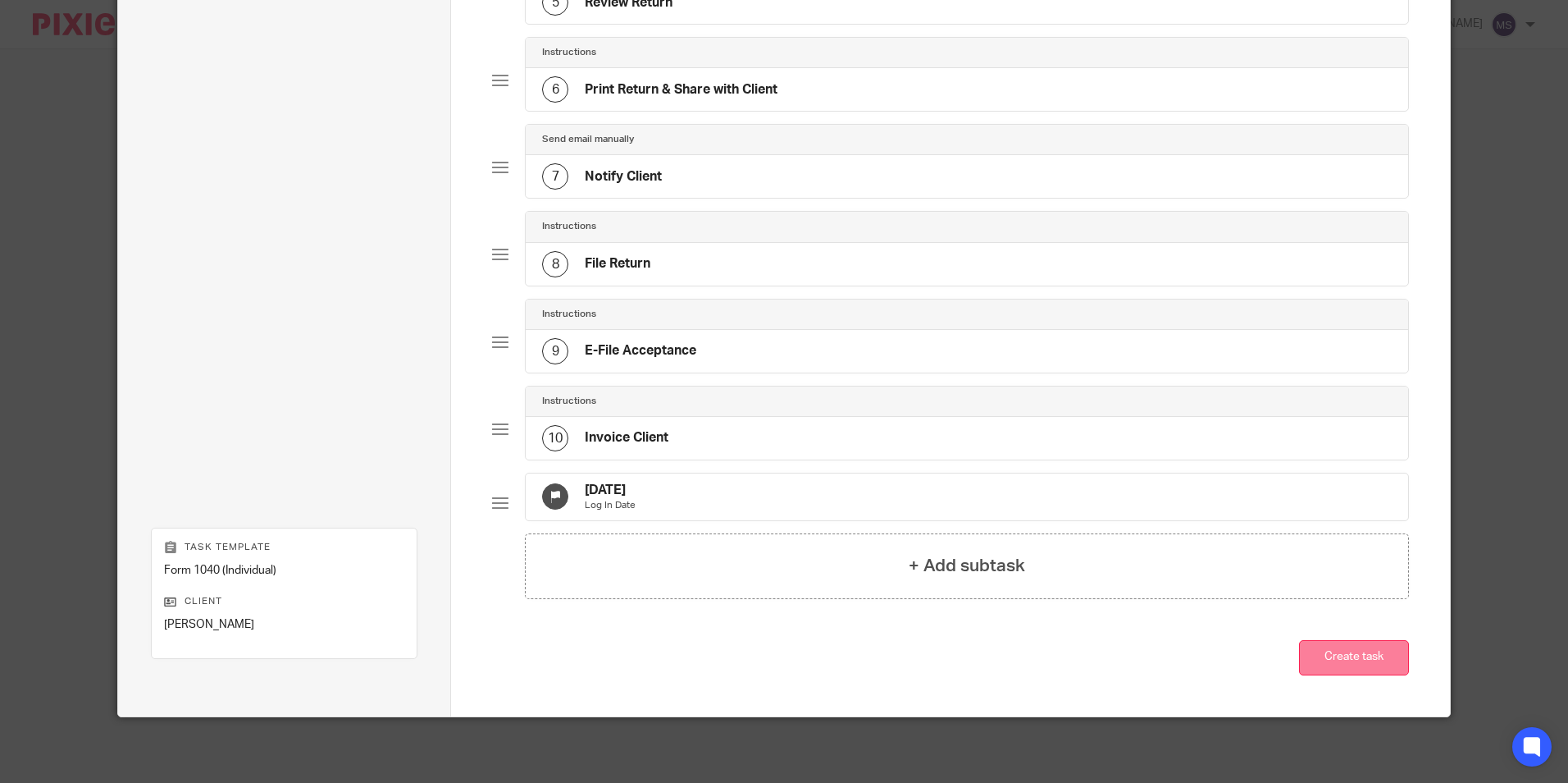
click at [1331, 663] on button "Create task" at bounding box center [1355, 657] width 110 height 35
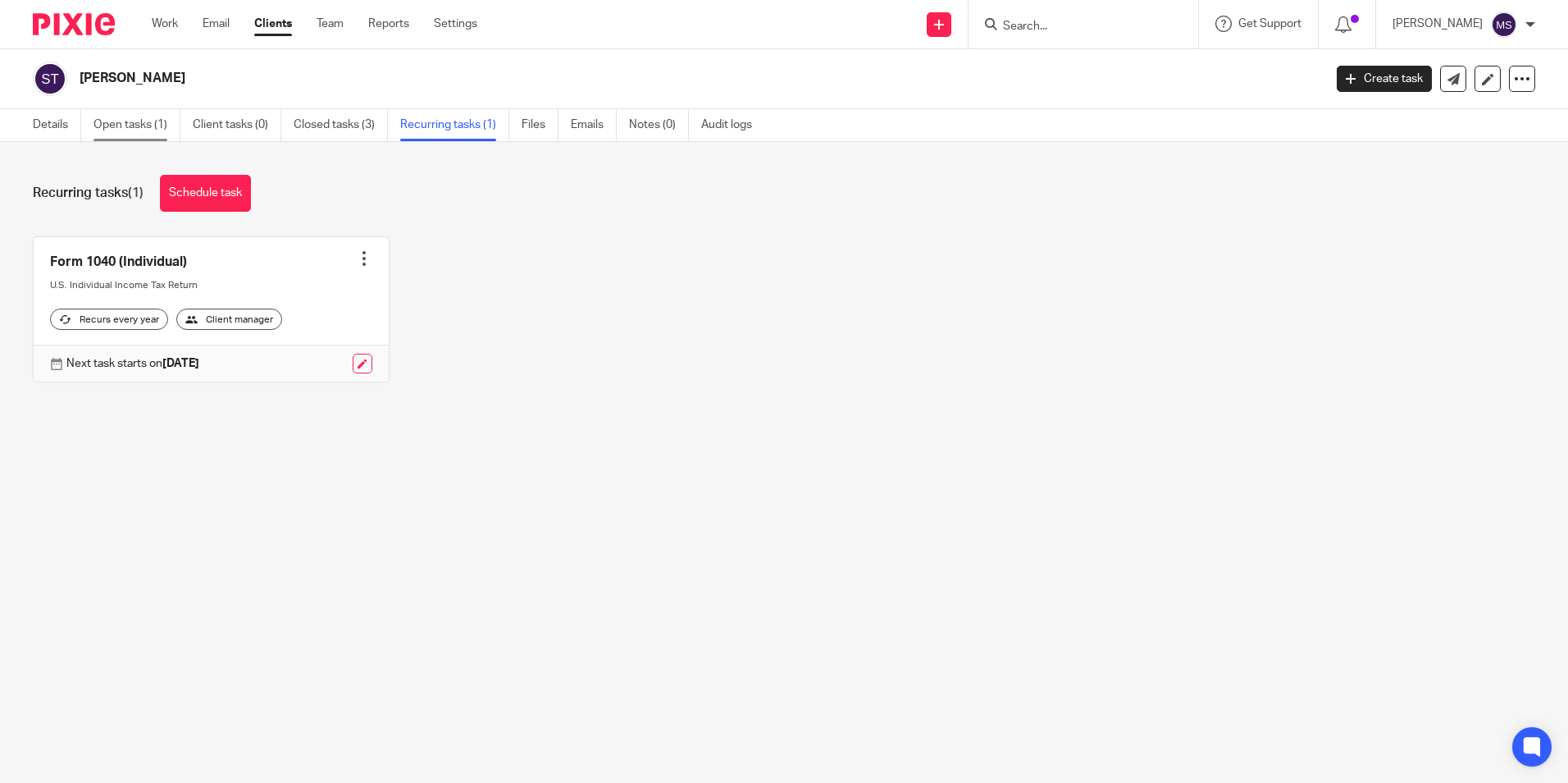
click at [135, 124] on link "Open tasks (1)" at bounding box center [136, 125] width 87 height 32
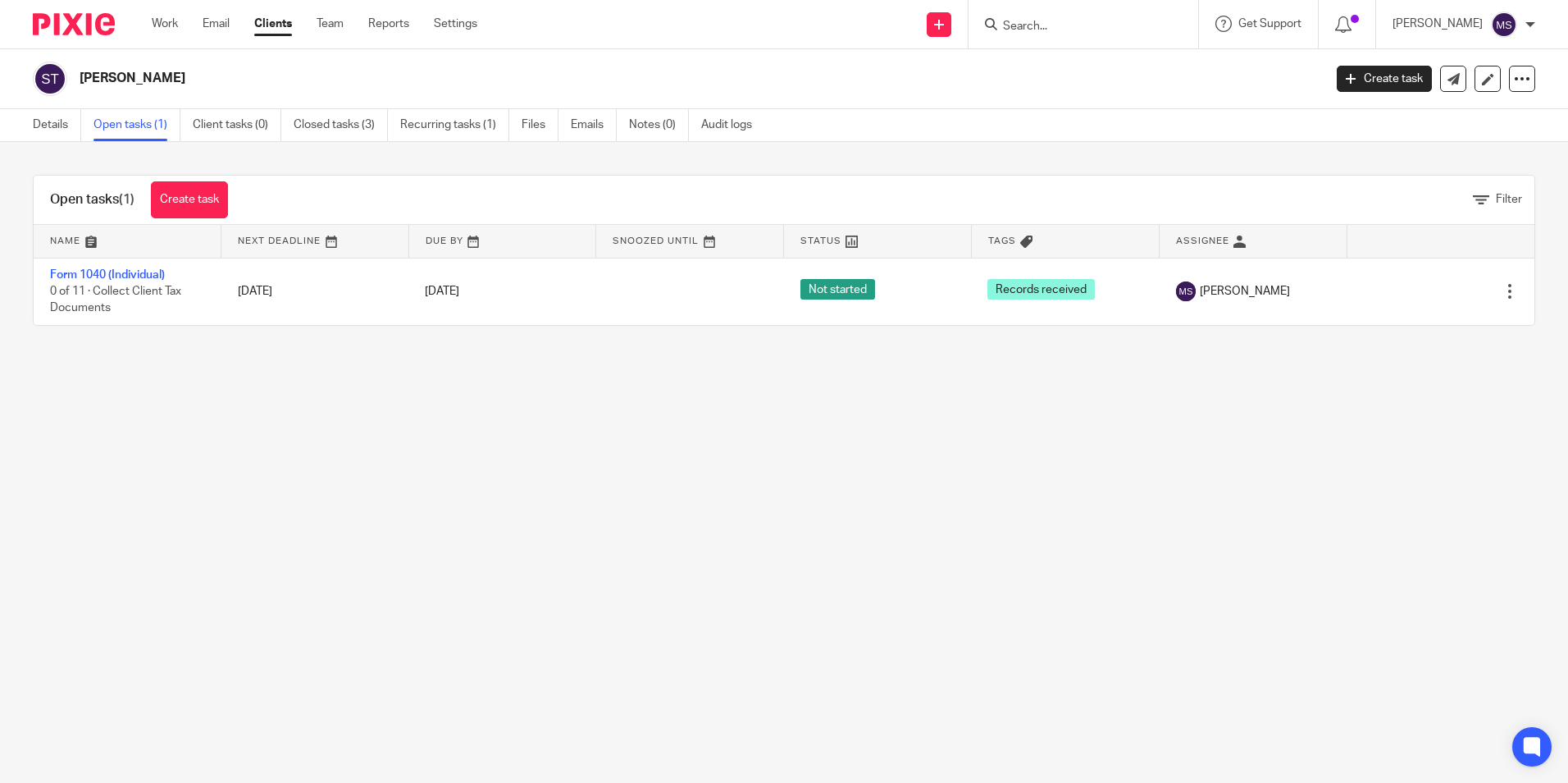
click at [1047, 24] on input "Search" at bounding box center [1075, 27] width 147 height 14
type input "johnston, wi"
click at [1120, 63] on link at bounding box center [1175, 63] width 352 height 24
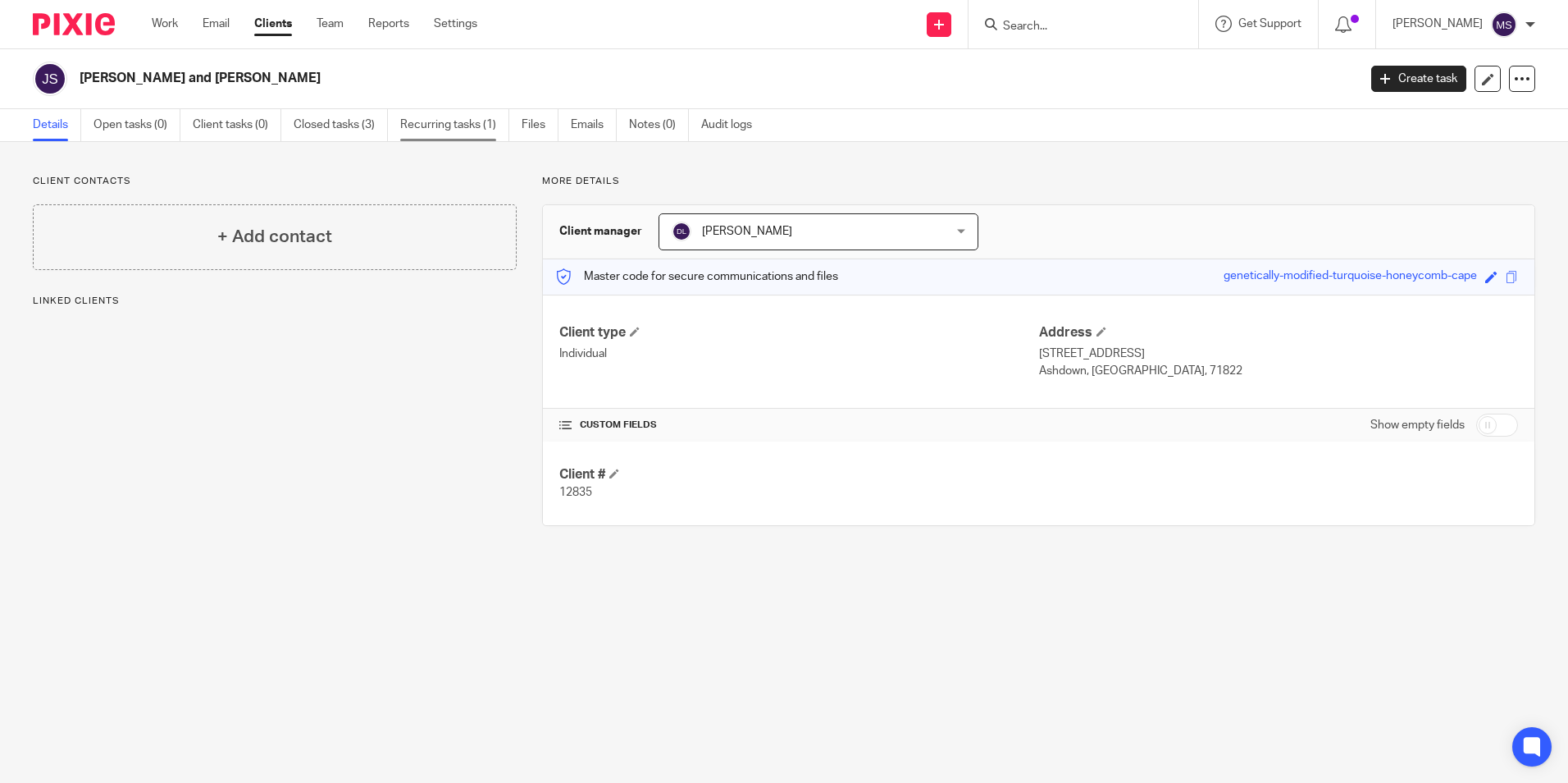
click at [420, 120] on link "Recurring tasks (1)" at bounding box center [455, 125] width 109 height 32
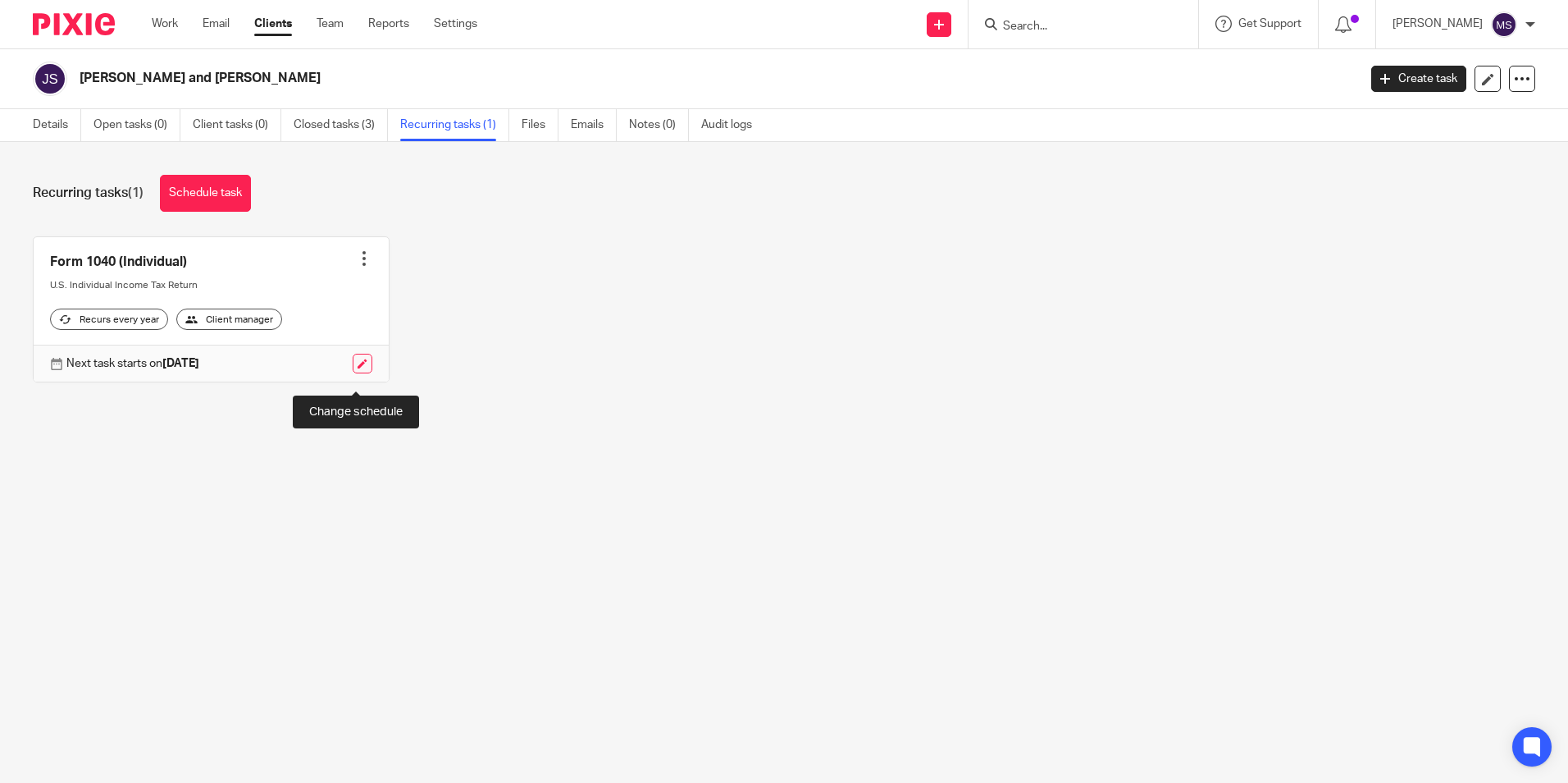
click at [352, 373] on link at bounding box center [362, 363] width 20 height 20
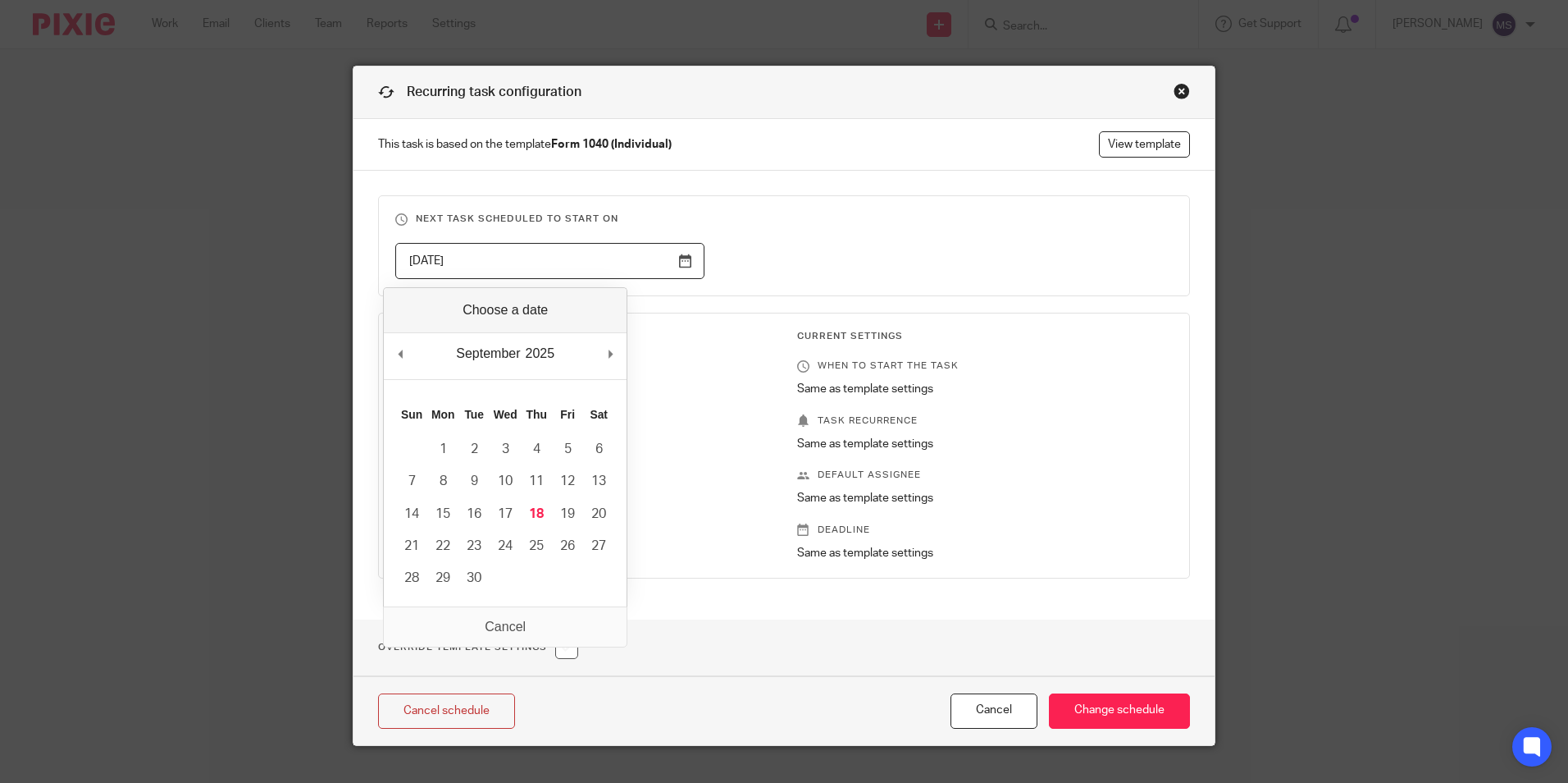
drag, startPoint x: 485, startPoint y: 262, endPoint x: 202, endPoint y: 241, distance: 283.8
click at [202, 241] on div "Recurring task configuration This task is based on the template Form 1040 (Indi…" at bounding box center [784, 392] width 1568 height 783
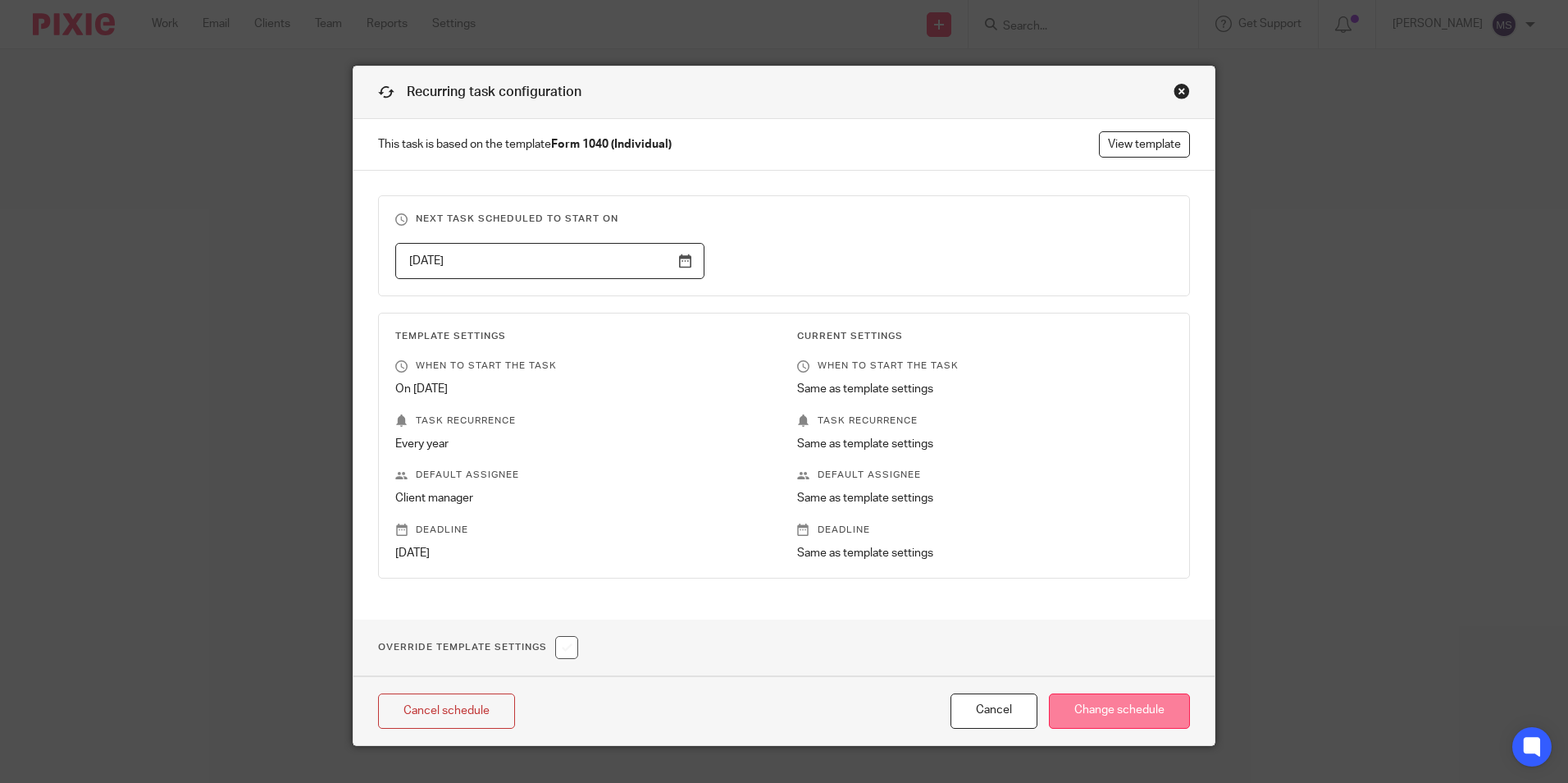
type input "[DATE]"
click at [1105, 709] on input "Change schedule" at bounding box center [1120, 711] width 141 height 35
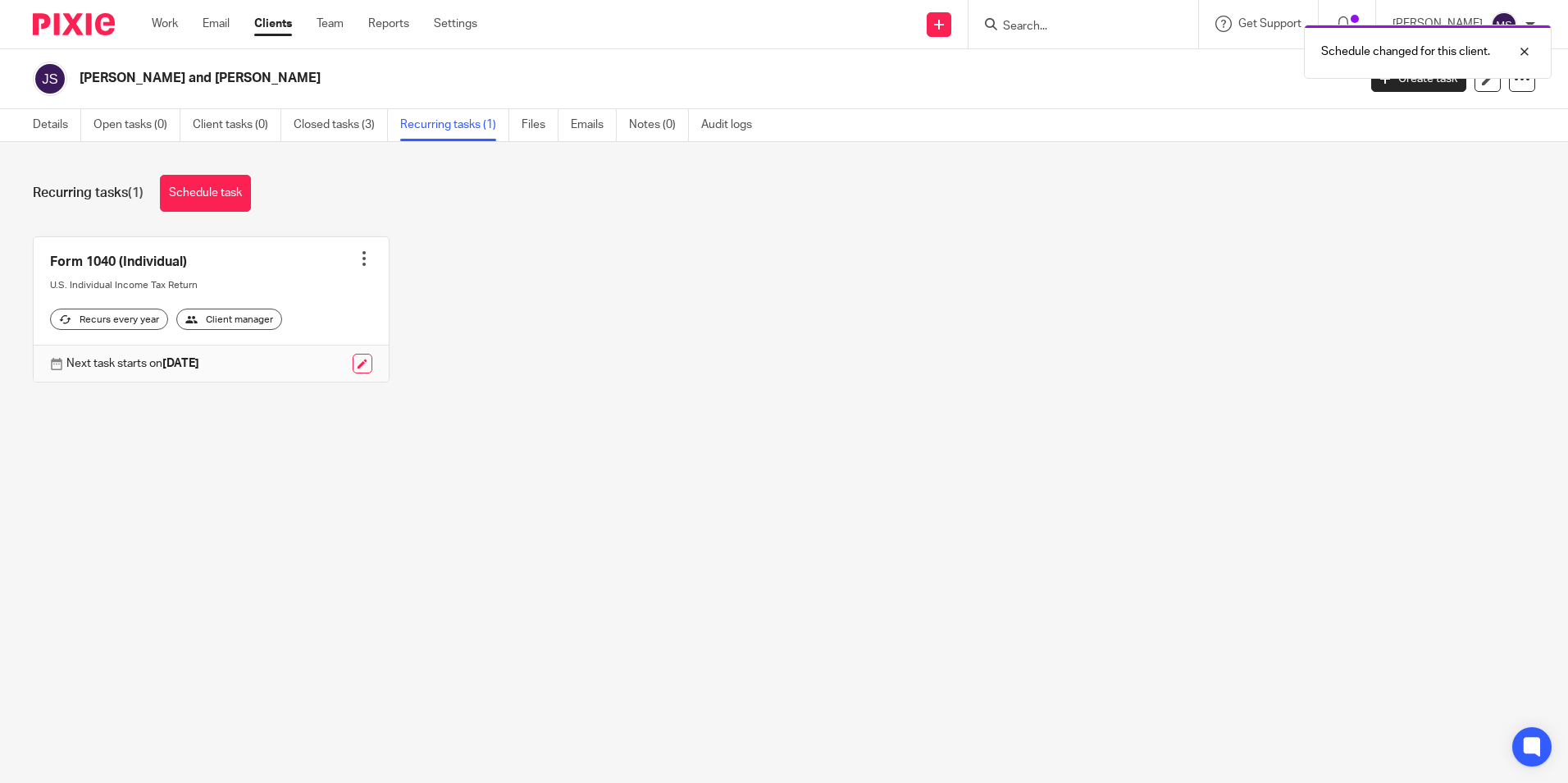
click at [360, 262] on div at bounding box center [364, 259] width 16 height 16
click at [303, 294] on link "Create task" at bounding box center [296, 295] width 131 height 24
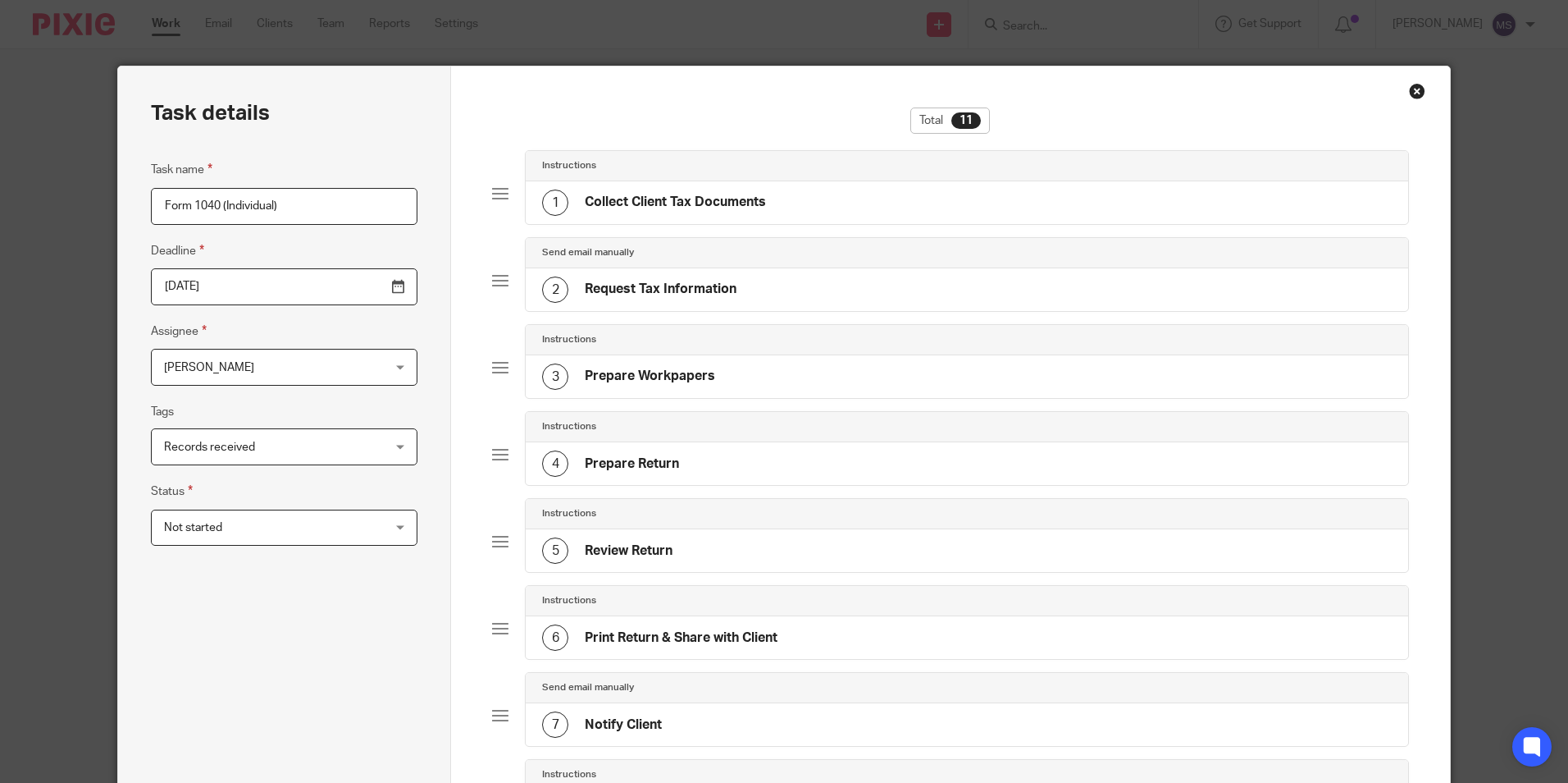
click at [254, 289] on input "[DATE]" at bounding box center [284, 287] width 267 height 37
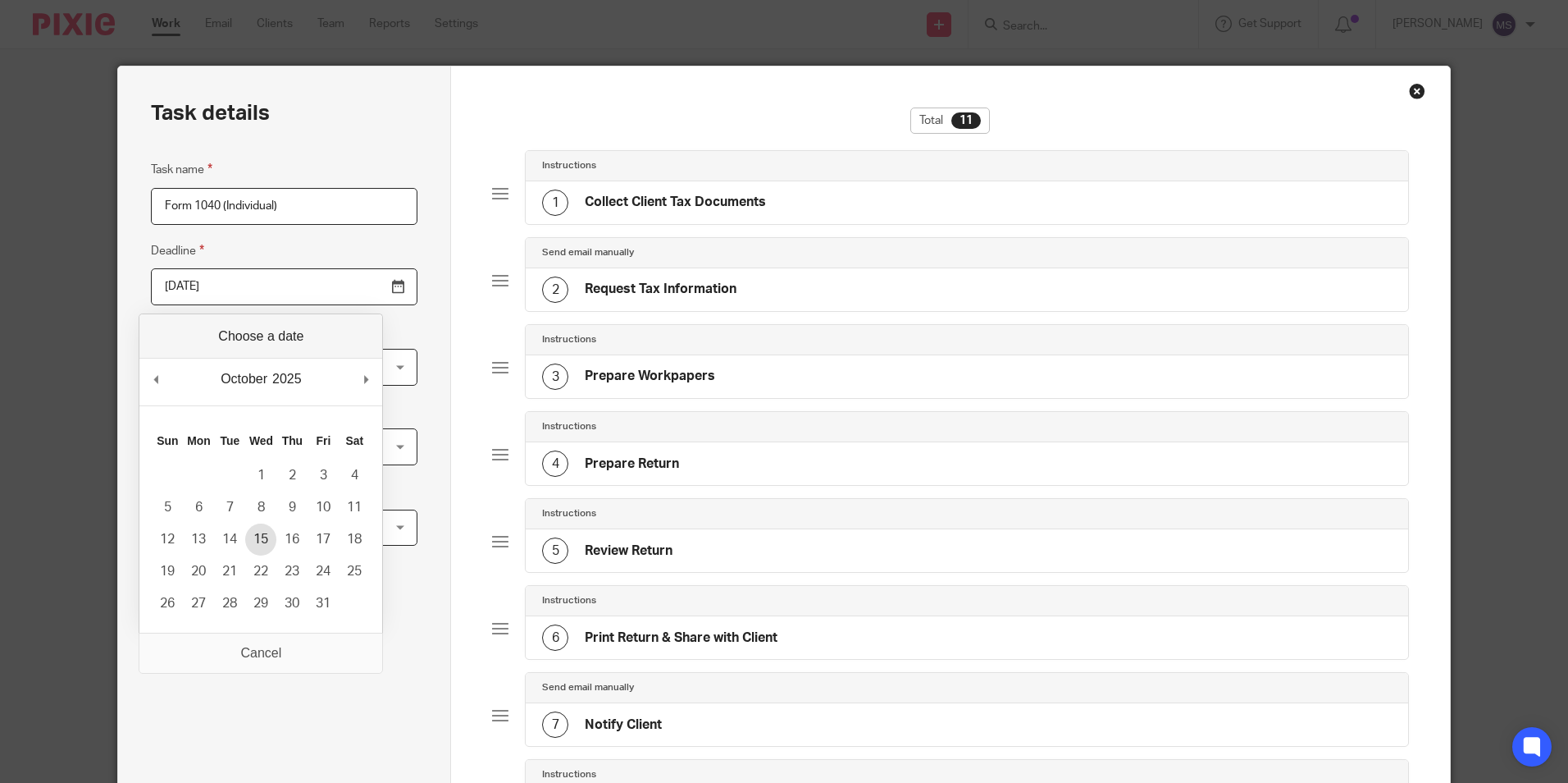
type input "2025-10-15"
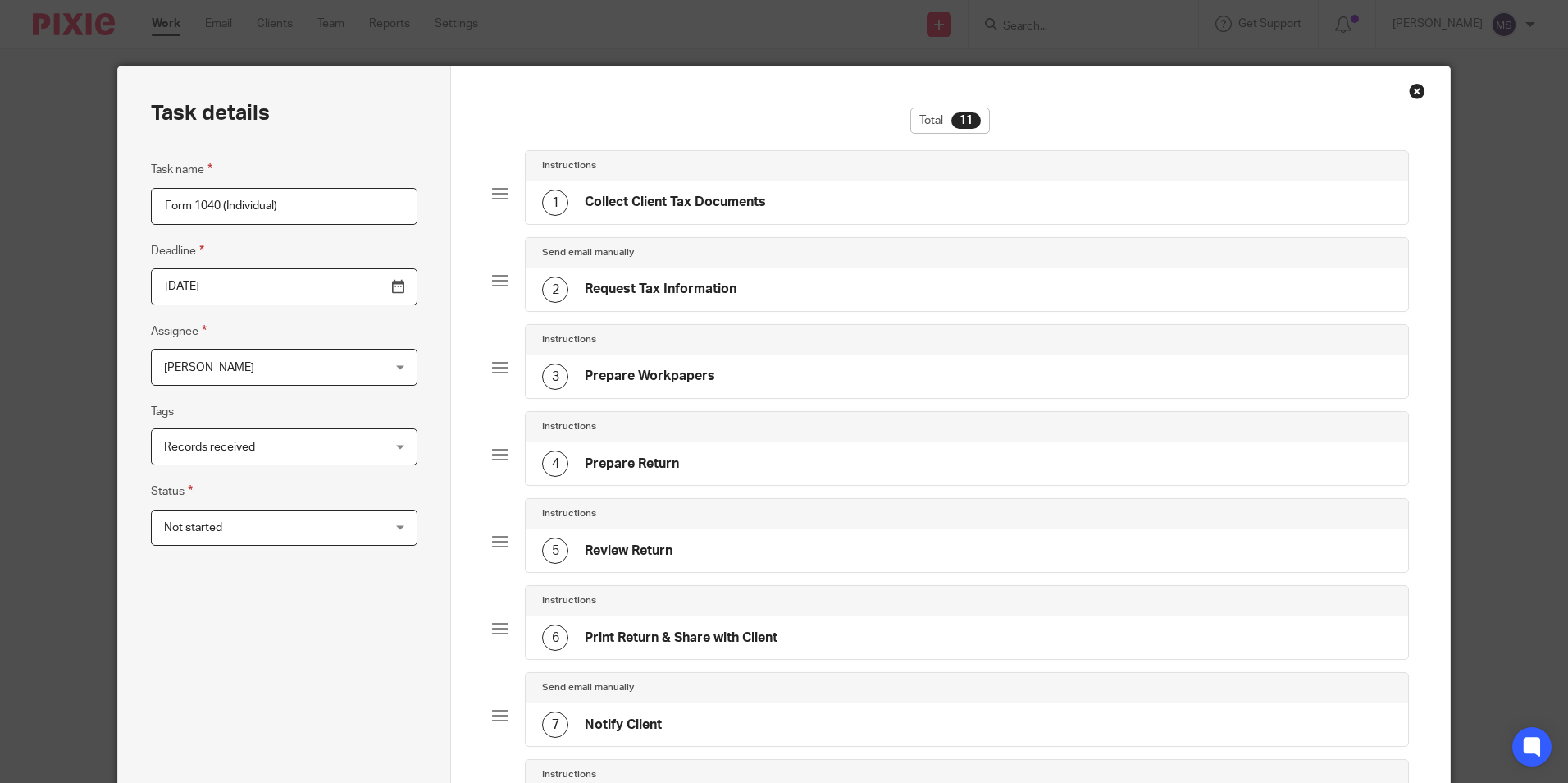
click at [262, 375] on span "[PERSON_NAME]" at bounding box center [265, 367] width 202 height 34
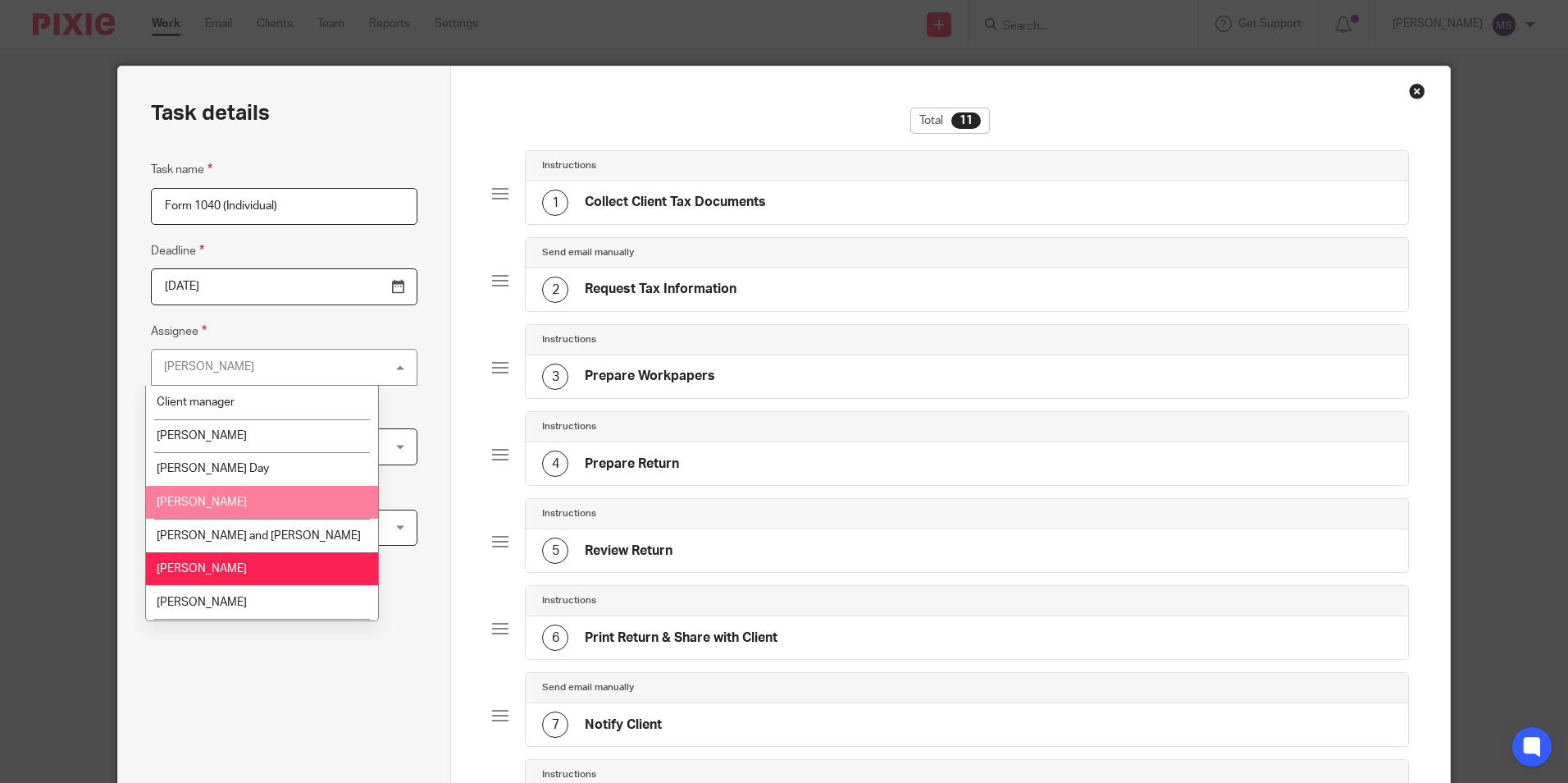
click at [235, 501] on li "[PERSON_NAME]" at bounding box center [262, 502] width 232 height 33
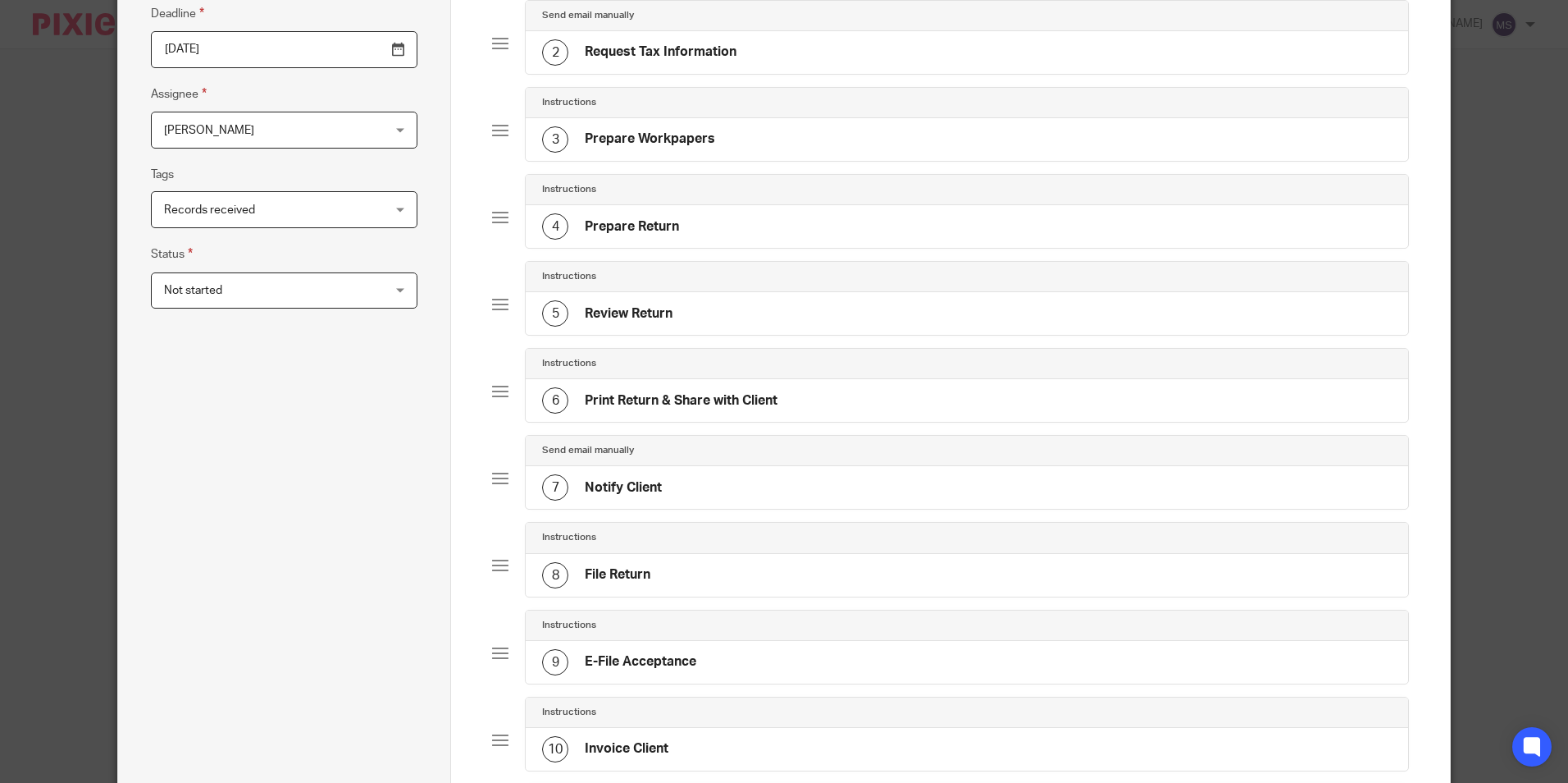
scroll to position [561, 0]
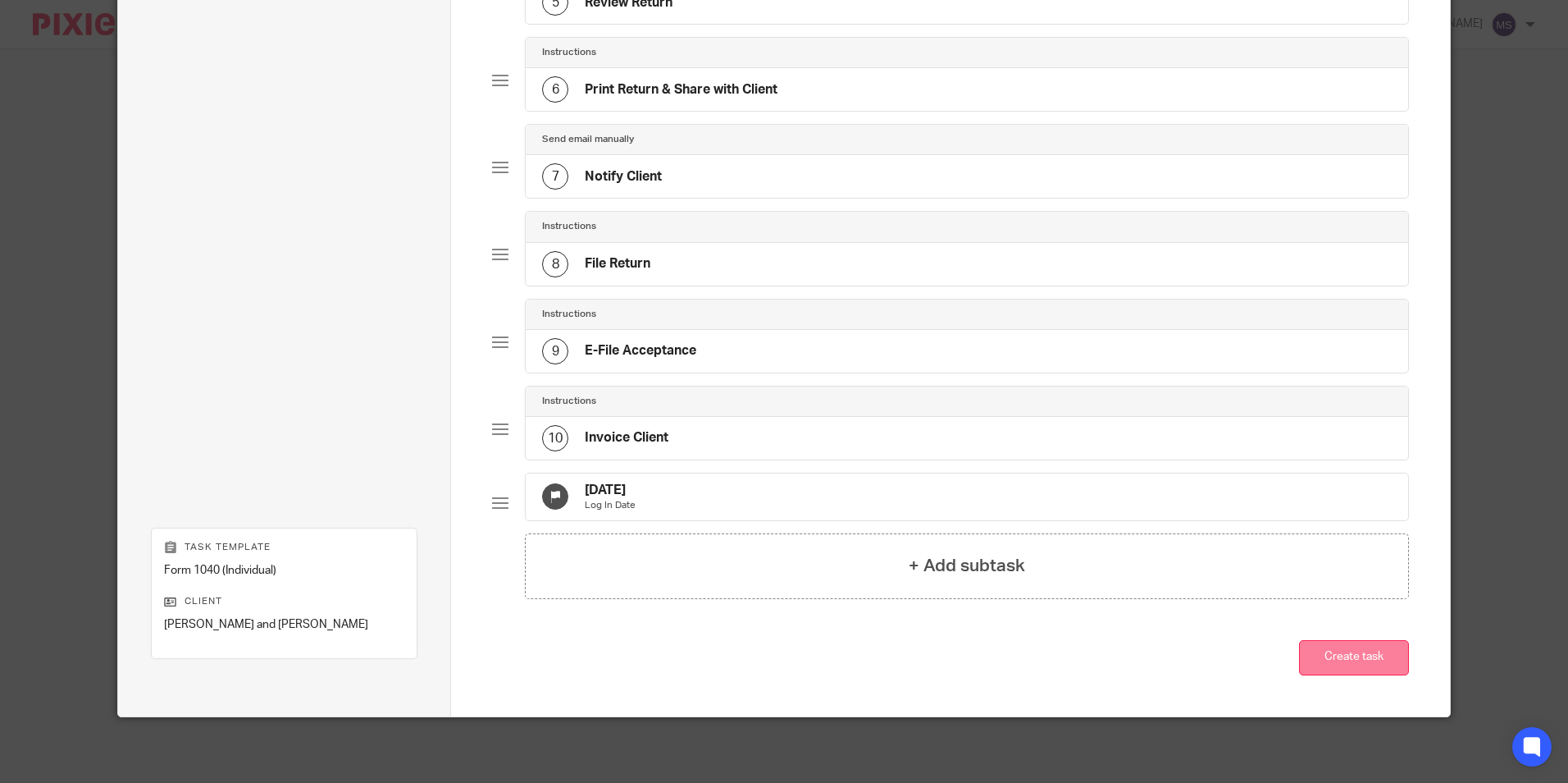
click at [1317, 656] on button "Create task" at bounding box center [1355, 657] width 110 height 35
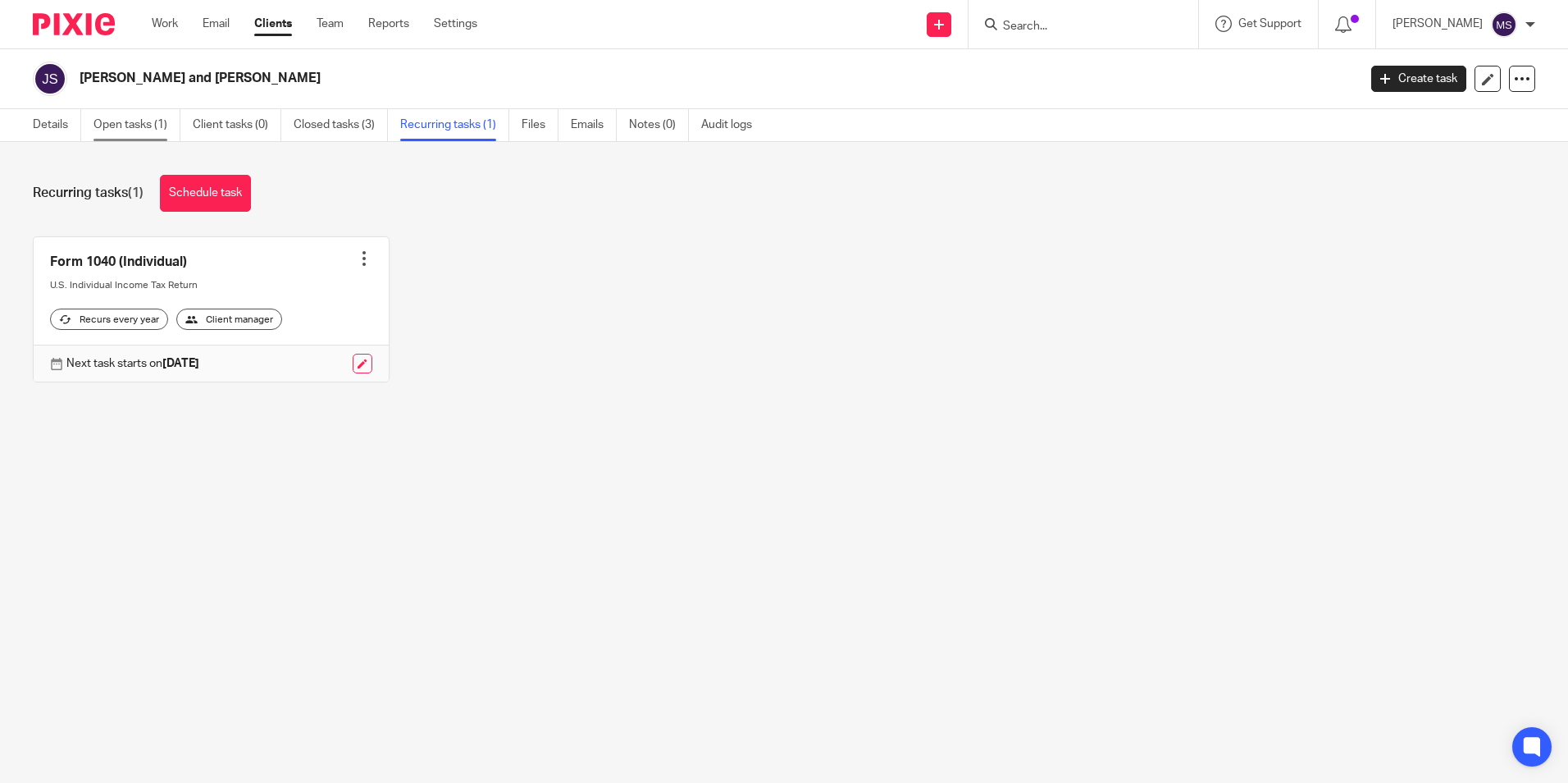
click at [130, 127] on link "Open tasks (1)" at bounding box center [136, 125] width 87 height 32
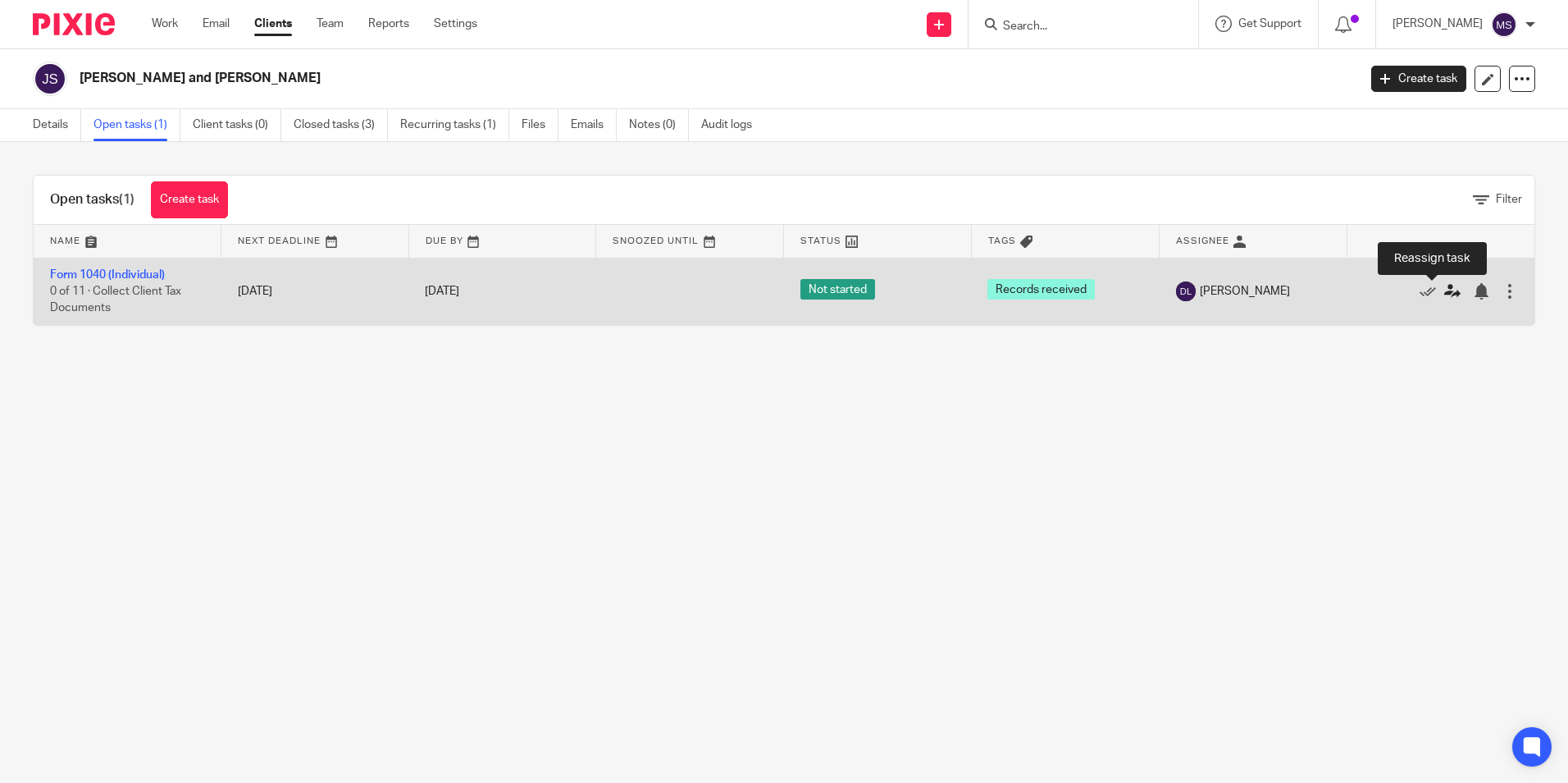
click at [1444, 294] on icon at bounding box center [1452, 291] width 16 height 16
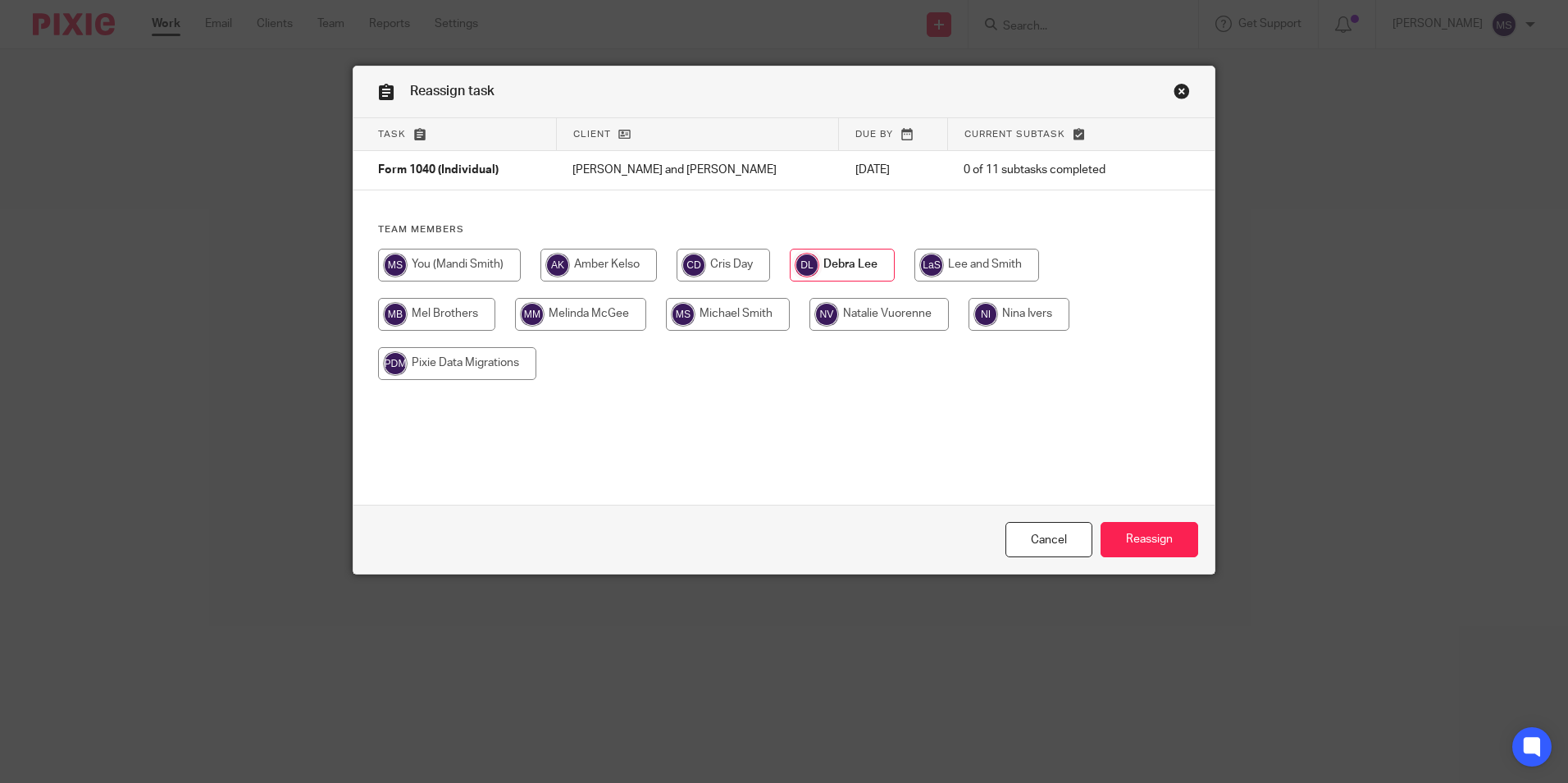
click at [606, 266] on input "radio" at bounding box center [598, 265] width 117 height 33
radio input "true"
click at [1139, 535] on input "Reassign" at bounding box center [1150, 539] width 98 height 35
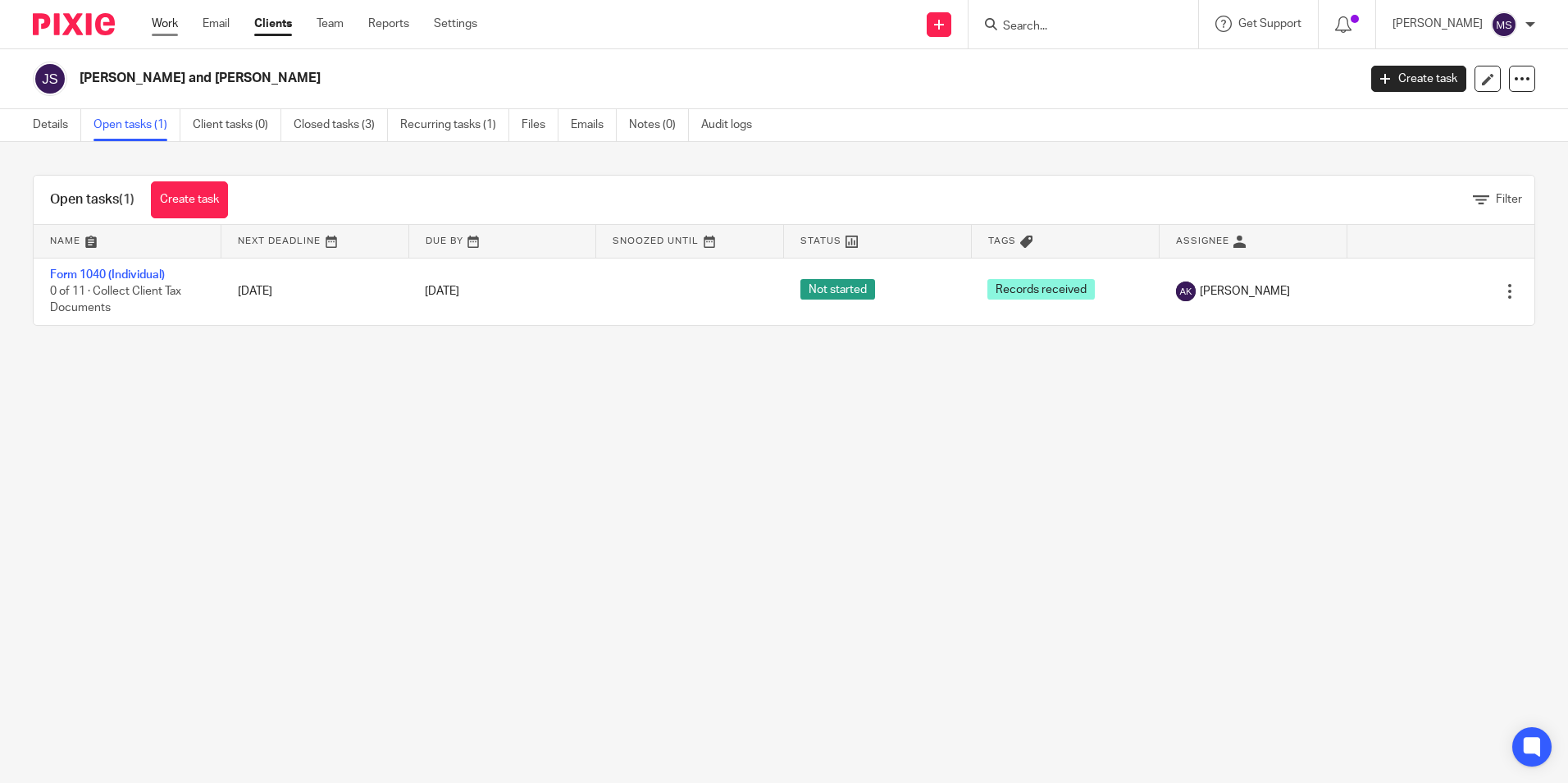
click at [170, 27] on link "Work" at bounding box center [164, 24] width 26 height 16
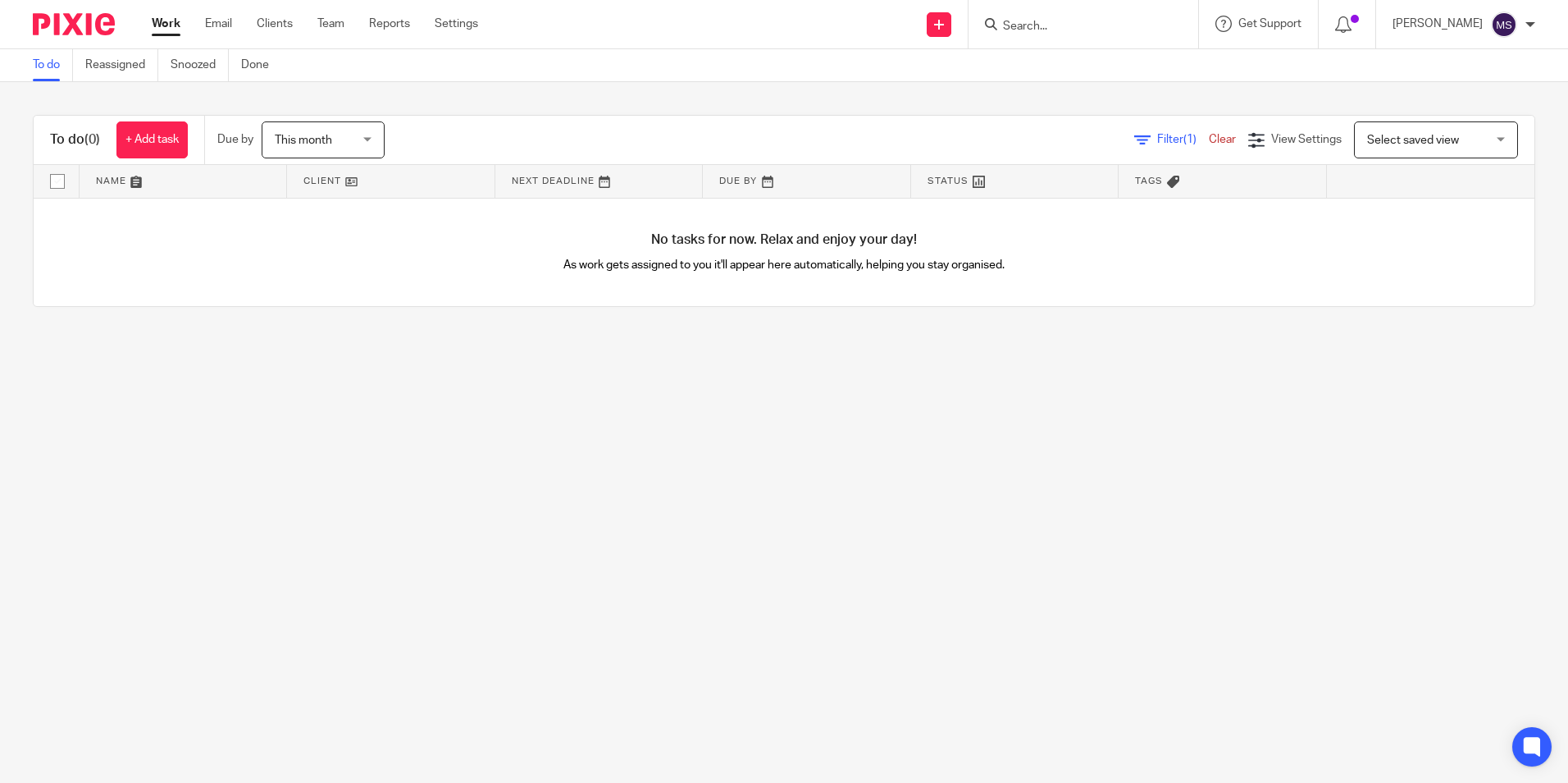
click at [368, 138] on div "This month This month" at bounding box center [324, 139] width 123 height 37
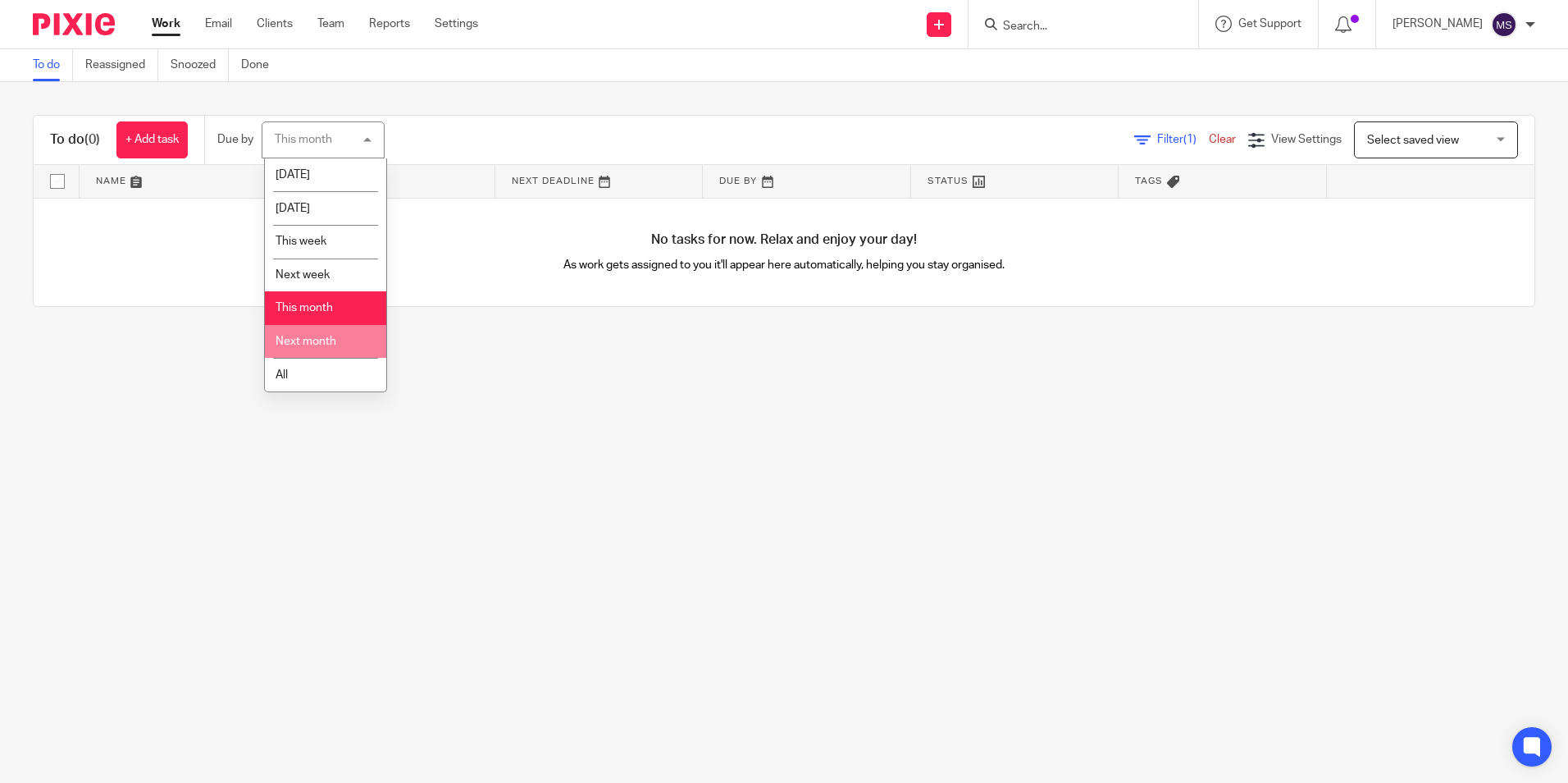
click at [321, 346] on span "Next month" at bounding box center [305, 341] width 61 height 12
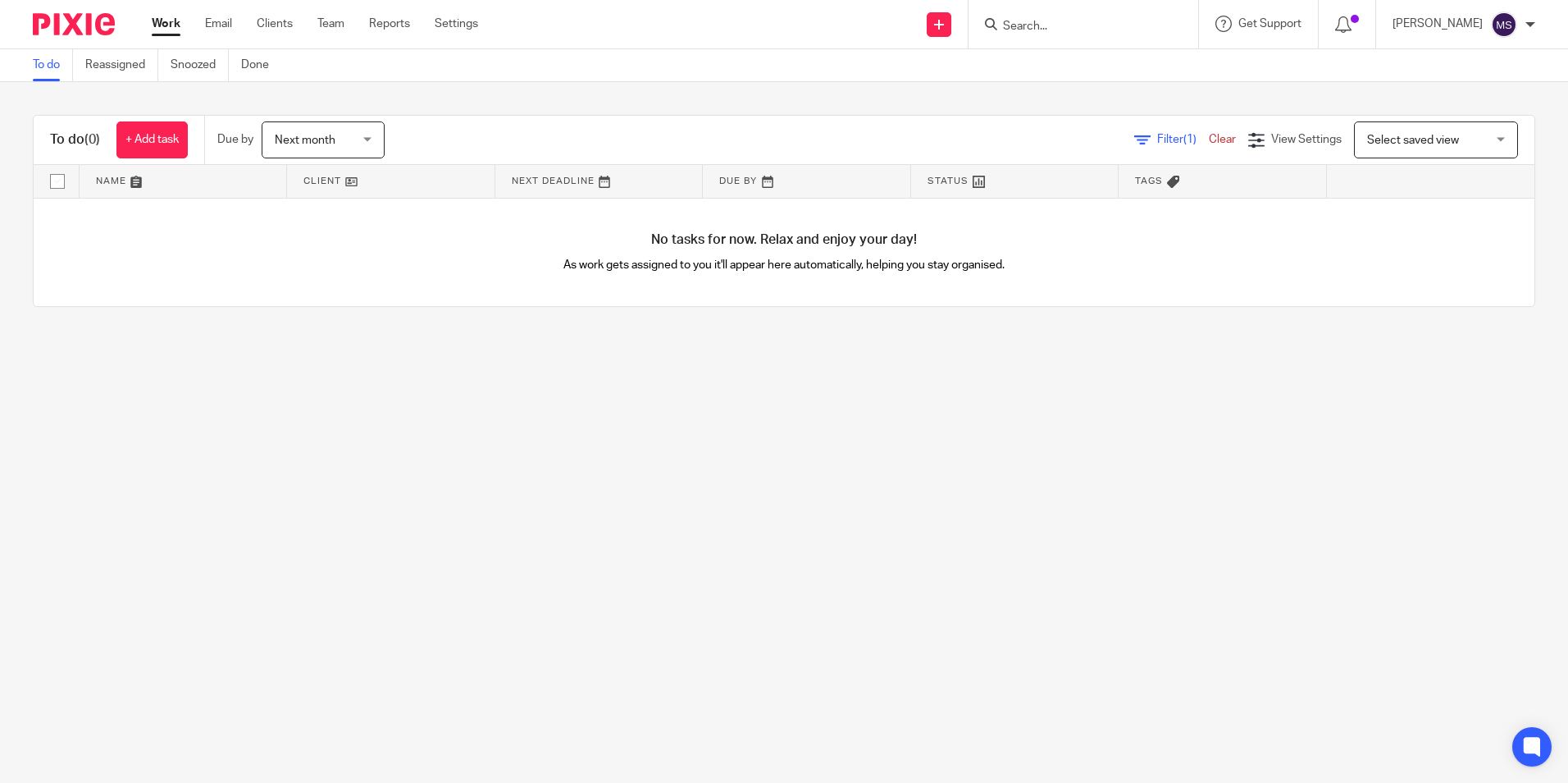
click at [368, 144] on div "Next month Next month" at bounding box center [324, 139] width 123 height 37
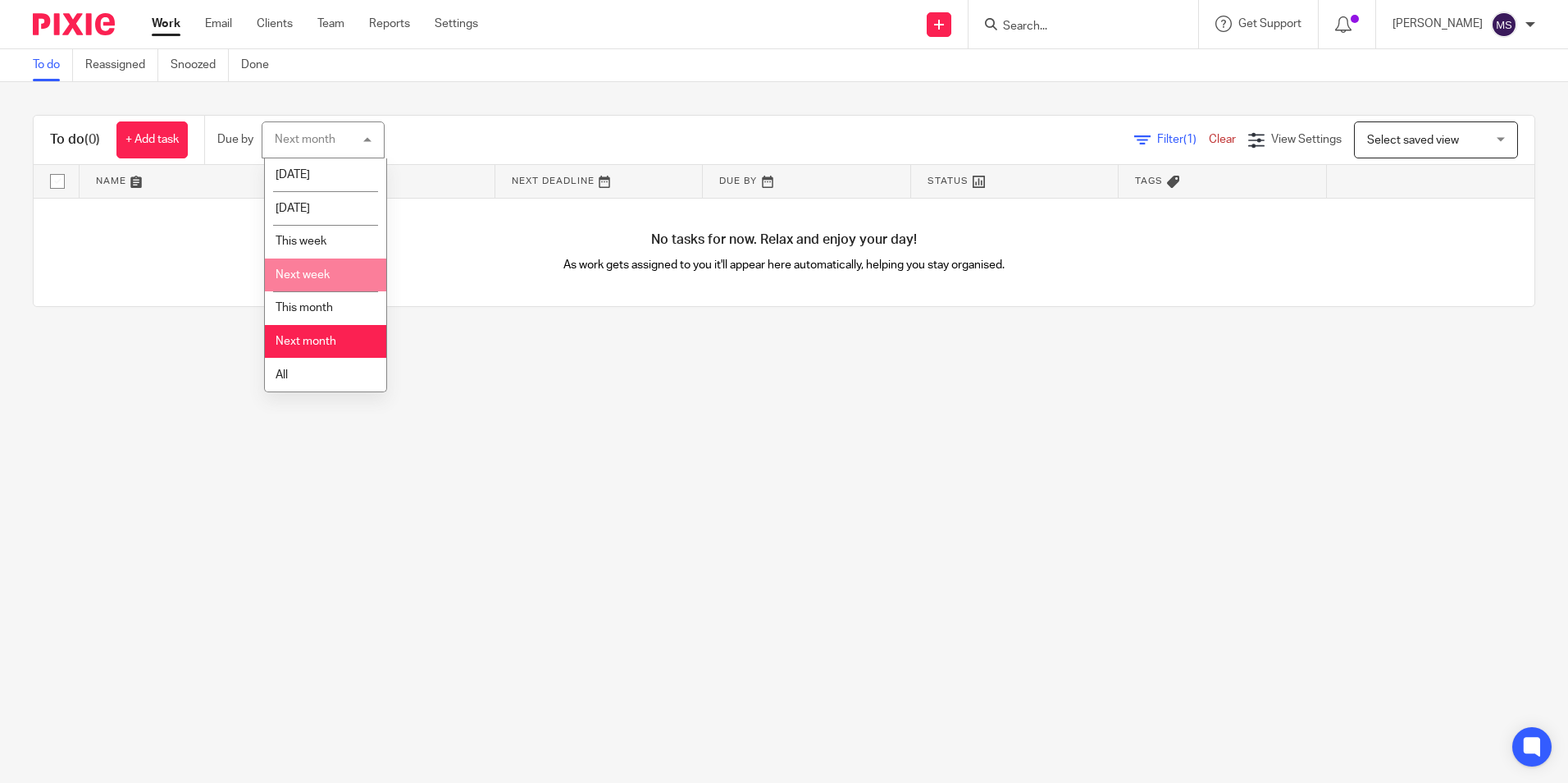
click at [337, 280] on li "Next week" at bounding box center [325, 275] width 121 height 33
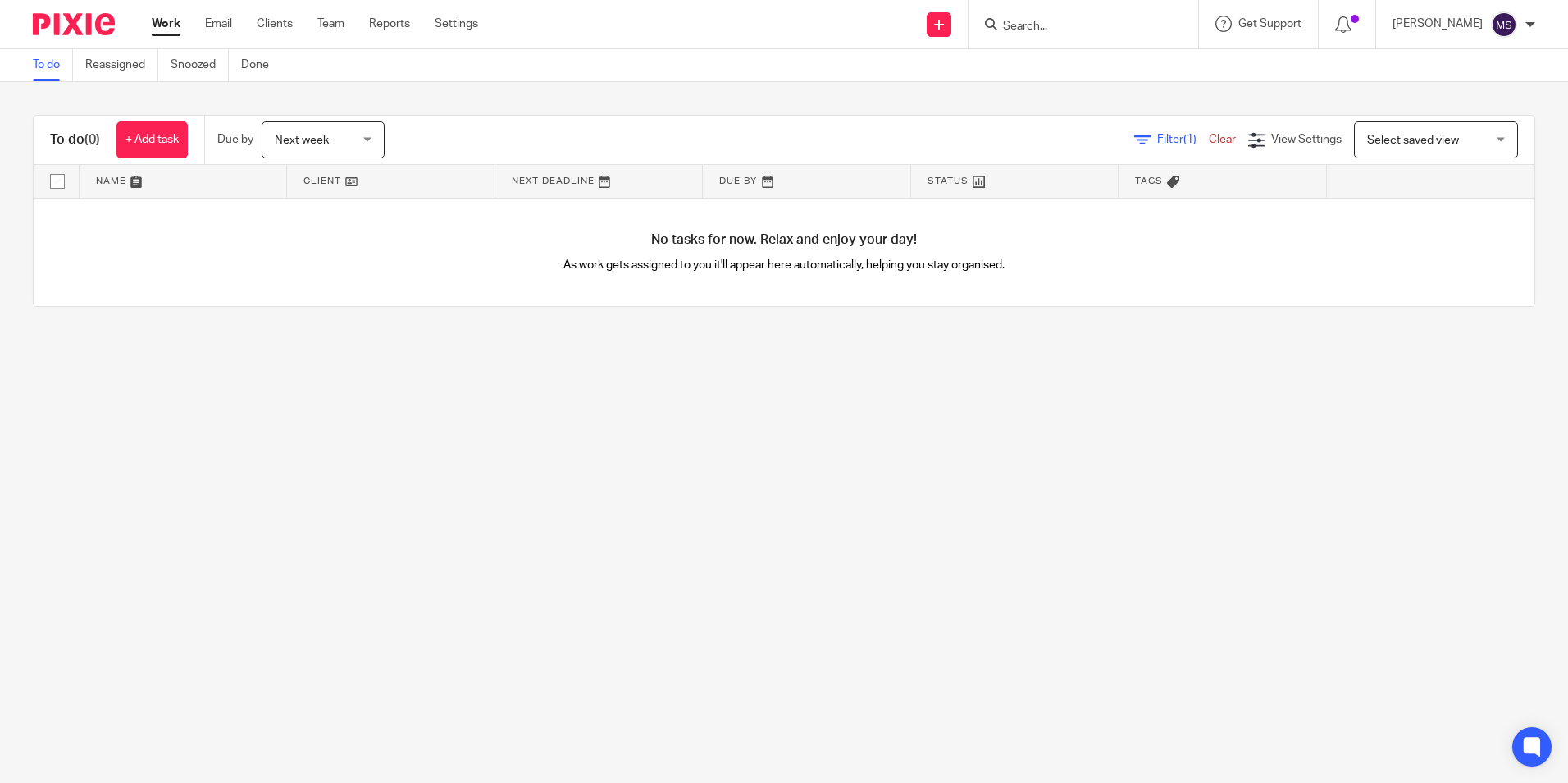
click at [373, 142] on div "Next week Next week" at bounding box center [324, 139] width 123 height 37
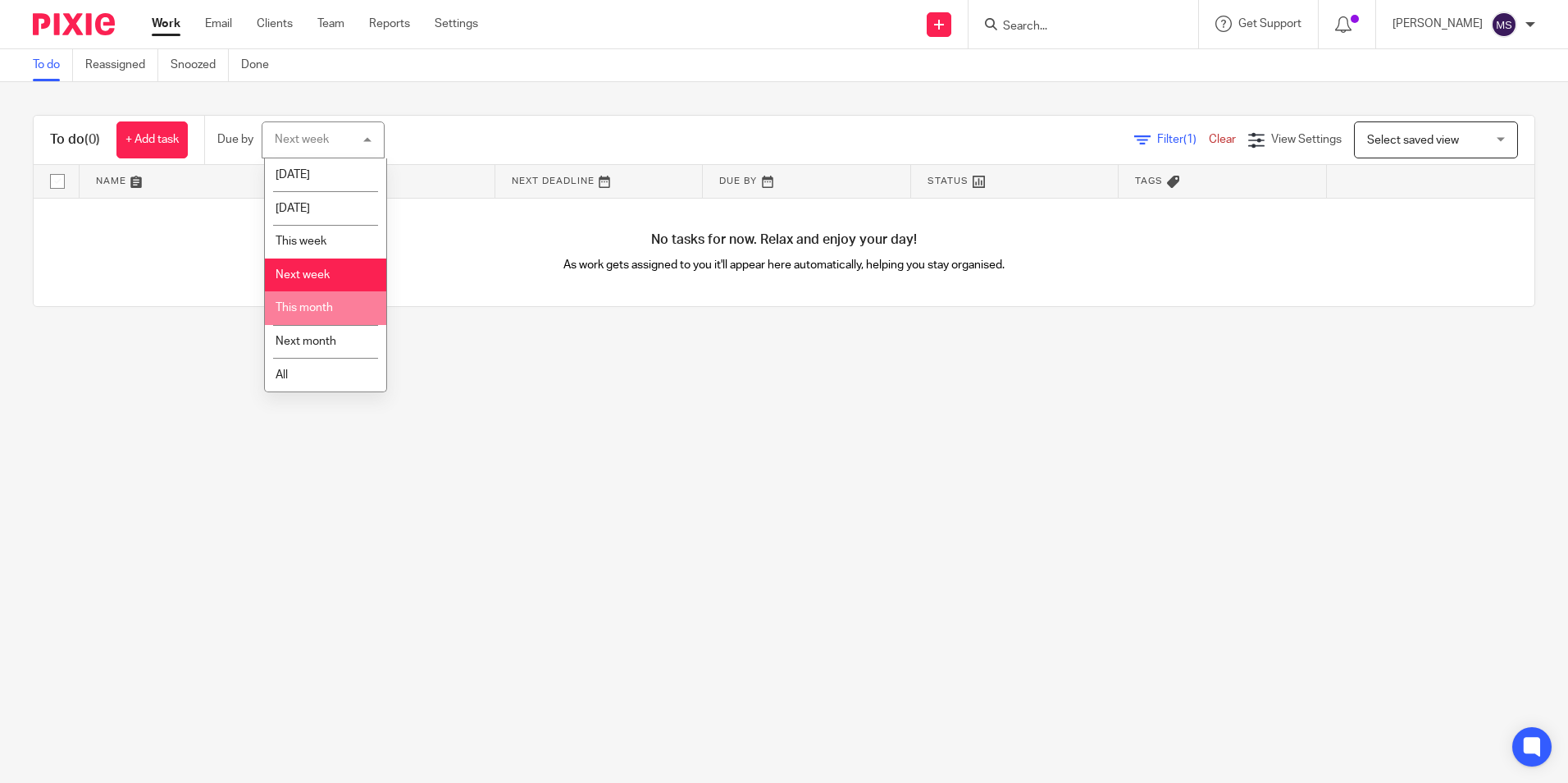
click at [317, 311] on span "This month" at bounding box center [305, 307] width 58 height 12
